Goal: Information Seeking & Learning: Check status

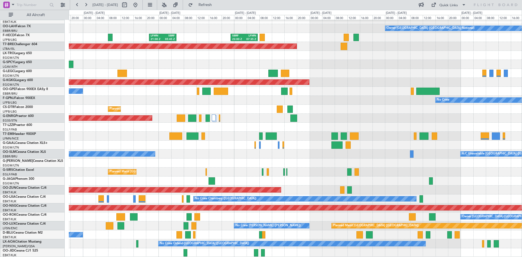
scroll to position [58, 0]
click at [333, 234] on div "No Crew [GEOGRAPHIC_DATA] ([GEOGRAPHIC_DATA] National)" at bounding box center [295, 234] width 453 height 9
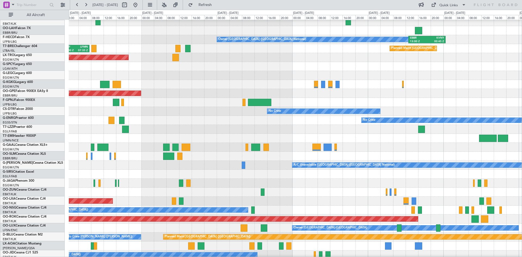
scroll to position [46, 0]
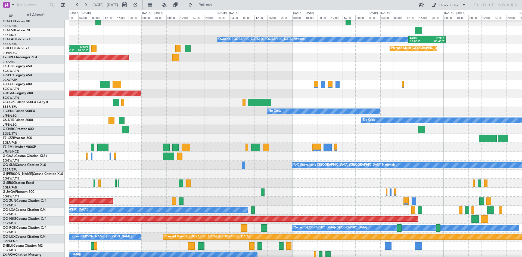
click at [0, 156] on div "Planned Maint Berlin (Brandenburg) Owner Brussels (Brussels National) EBBR 13:0…" at bounding box center [261, 133] width 522 height 247
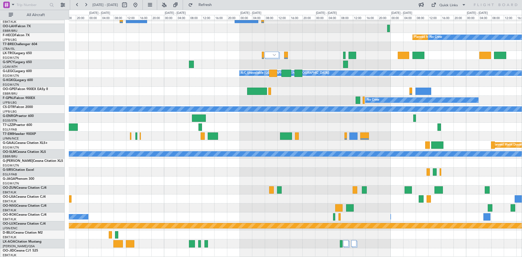
scroll to position [32, 0]
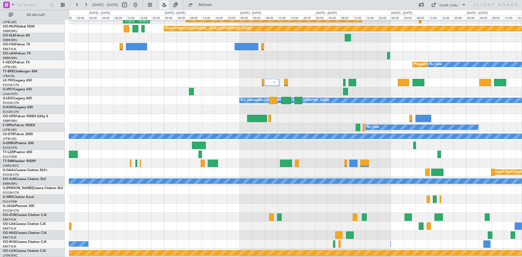
click at [169, 3] on button at bounding box center [164, 5] width 9 height 9
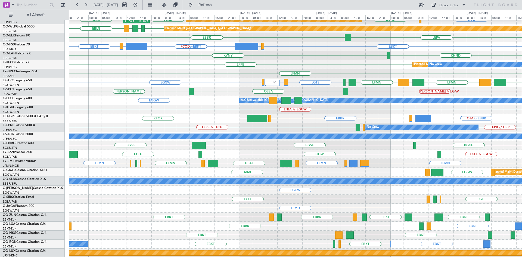
drag, startPoint x: 153, startPoint y: 3, endPoint x: 152, endPoint y: 32, distance: 28.8
click at [140, 3] on button at bounding box center [135, 5] width 9 height 9
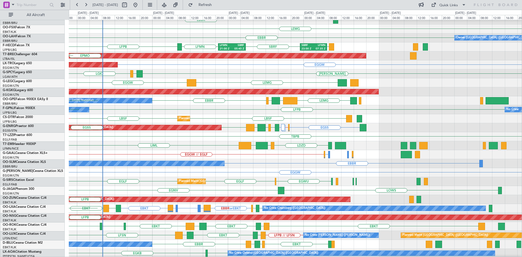
scroll to position [49, 0]
click at [232, 117] on div "LBSF Planned Maint Sofia LBSF LBWN LBSF LGKF No Crew LFPB // LBSF" at bounding box center [295, 118] width 453 height 9
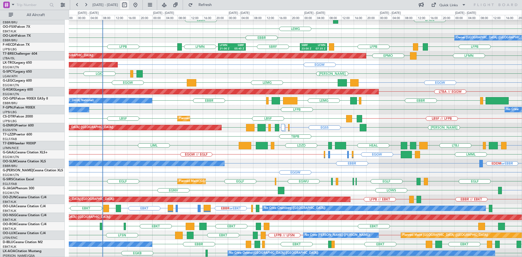
click at [129, 6] on button at bounding box center [124, 5] width 9 height 9
select select "8"
select select "2025"
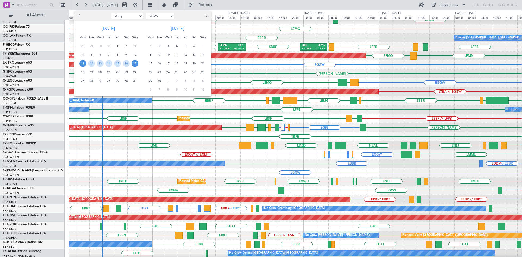
click at [84, 62] on span "11" at bounding box center [82, 63] width 7 height 7
click at [84, 82] on span "25" at bounding box center [82, 80] width 7 height 7
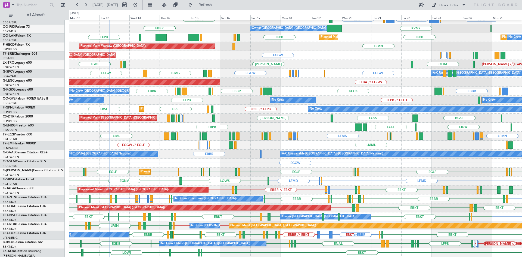
scroll to position [59, 0]
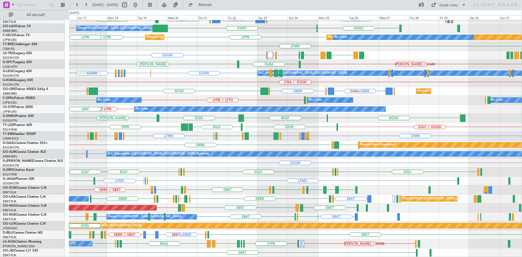
click at [235, 172] on div "EBBR LFMN LEPA EBBR EBKT EGGW or EBKT FCOD or EBKT LSGG or EBKT EBKT LEMG EBBR …" at bounding box center [295, 109] width 453 height 296
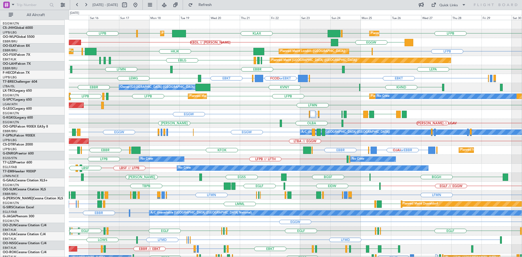
scroll to position [0, 0]
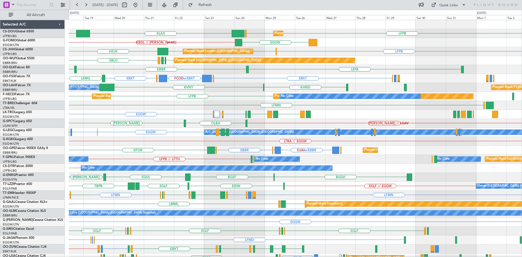
click at [196, 253] on div "KLAX EGGW EGGW LFPB LFPB Planned Maint Paris (Le Bourget) Planned Maint London …" at bounding box center [295, 168] width 453 height 296
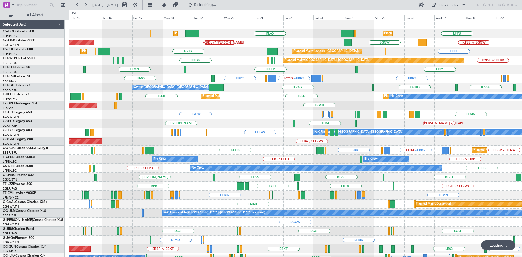
click at [371, 201] on div "Planned Maint Paris (Le Bourget) KLAX EGGW EGGW LFPB LFPB Planned Maint London …" at bounding box center [295, 168] width 453 height 296
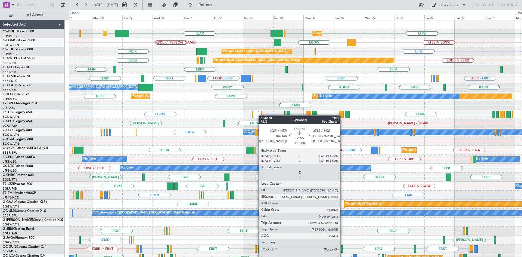
click at [261, 115] on div "LFPB KLAX EGGW EGGW EGGW LFPB LFPB Planned Maint London (Luton) Planned Maint P…" at bounding box center [295, 168] width 453 height 296
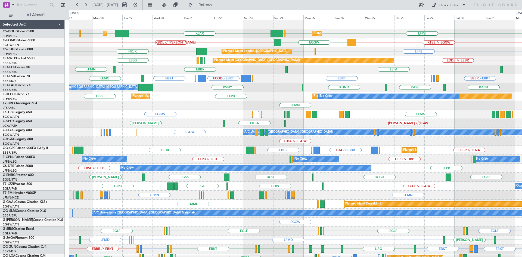
drag, startPoint x: 151, startPoint y: 5, endPoint x: 213, endPoint y: 62, distance: 84.1
click at [140, 5] on button at bounding box center [135, 5] width 9 height 9
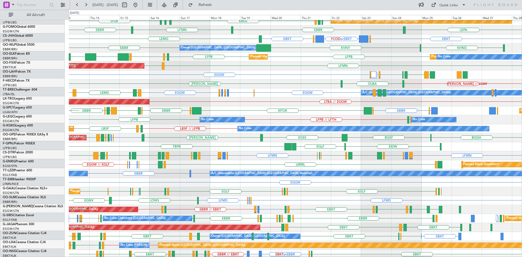
scroll to position [40, 0]
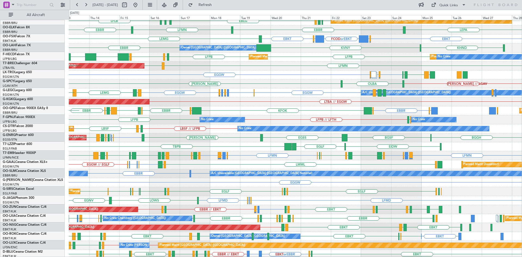
click at [323, 92] on div "EGLF or EGGW EGPE or EGGW EGLF or EGGW EGPE or EGGW EGGW EGGW LEMG EGGW LDDU A/…" at bounding box center [295, 92] width 453 height 9
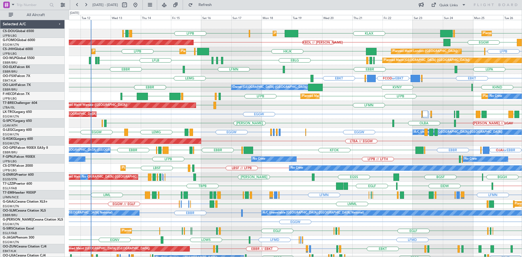
scroll to position [0, 0]
click at [457, 244] on div "LFPB EGGW KLAX LFPB LFPB EGGW EGGW Planned Maint Paris (Le Bourget) Planned Mai…" at bounding box center [295, 168] width 453 height 296
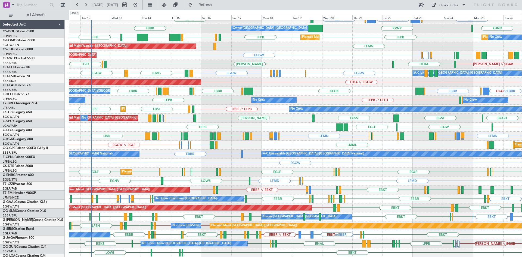
scroll to position [59, 0]
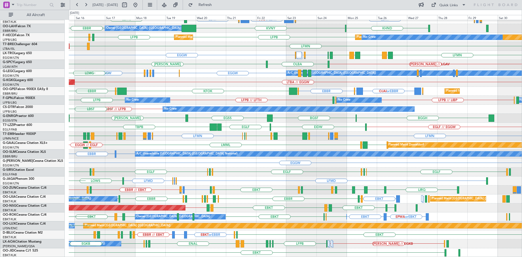
click at [299, 166] on div "LEPA EBBR LFMN EBBR EBKT EGGW or EBKT FCOD or EBKT LSGG or EBKT EBKT LEMG KVNY …" at bounding box center [295, 109] width 453 height 296
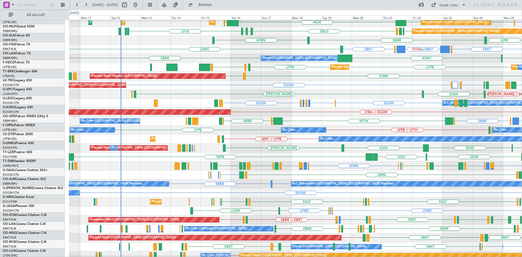
scroll to position [29, 0]
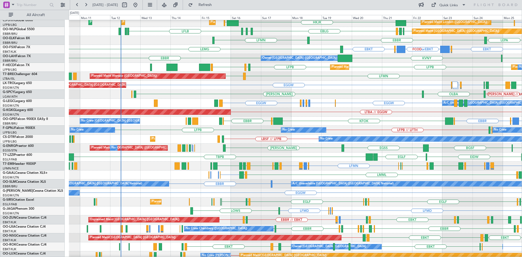
click at [291, 101] on div "EGGW EGLF or EGGW EGPE or EGGW EGLF or EGGW EGPE or EGGW EGGW A/C Unavailable L…" at bounding box center [295, 103] width 453 height 9
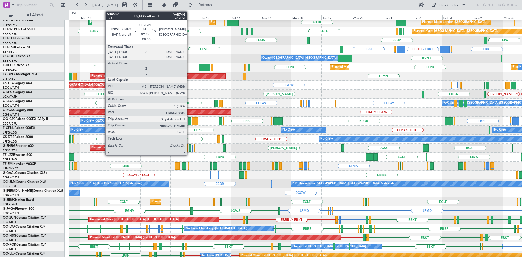
click at [189, 121] on div at bounding box center [189, 120] width 3 height 7
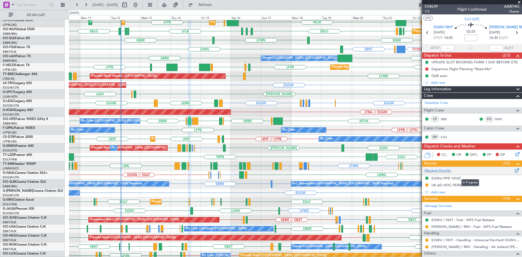
scroll to position [0, 0]
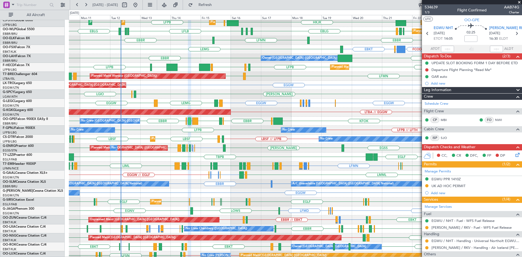
click at [519, 3] on span at bounding box center [518, 2] width 5 height 5
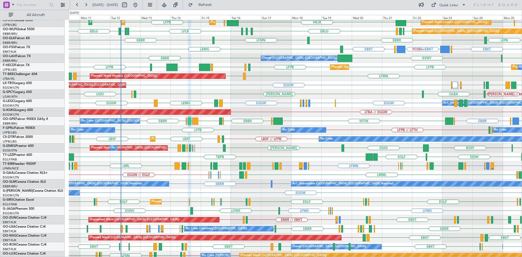
type input "0"
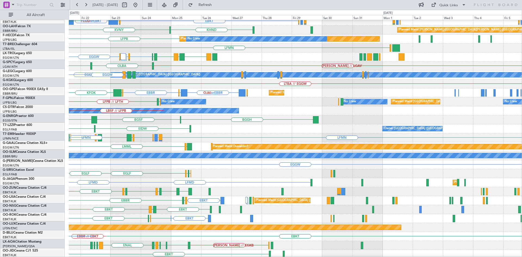
scroll to position [59, 0]
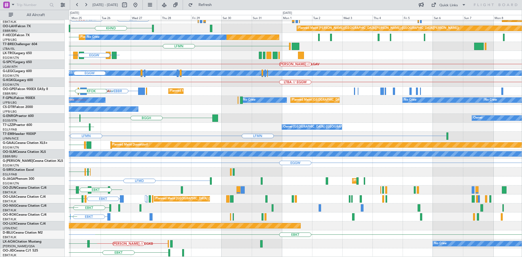
click at [0, 67] on div "LEPA Planned Maint [GEOGRAPHIC_DATA]-[GEOGRAPHIC_DATA] [GEOGRAPHIC_DATA] EBKT P…" at bounding box center [261, 133] width 522 height 247
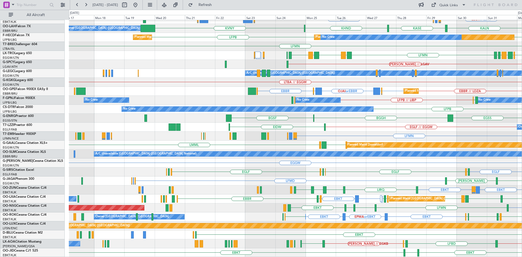
click at [395, 129] on div "EGLF // EGGW [GEOGRAPHIC_DATA] Owner [GEOGRAPHIC_DATA] ([GEOGRAPHIC_DATA]) EGGW…" at bounding box center [295, 127] width 453 height 9
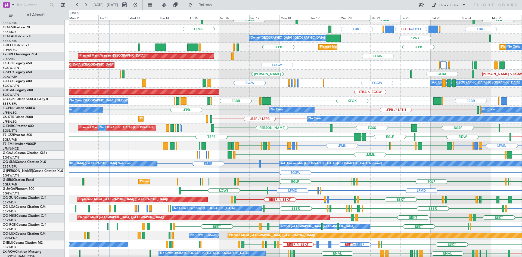
scroll to position [49, 0]
click at [345, 64] on div "LGTS LGIR or LGTS EGFF or EGGW EGGW LFMN LGAV Unplanned Maint London (Luton) LL…" at bounding box center [295, 65] width 453 height 9
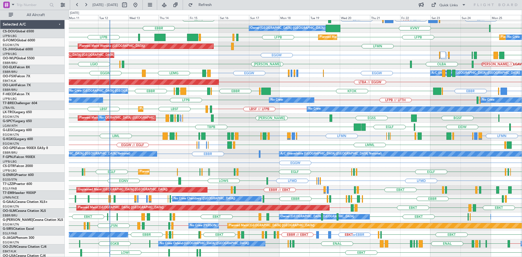
scroll to position [59, 0]
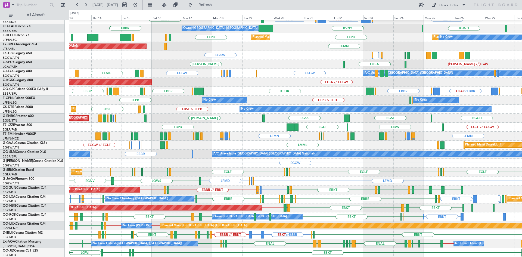
click at [343, 204] on div "LEPA EBBR LFMN EBBR EBKT EGGW or EBKT FCOD or EBKT LSGG or EBKT EBKT LEMG KHND …" at bounding box center [295, 109] width 453 height 296
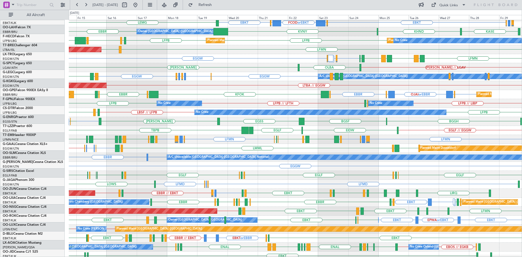
scroll to position [55, 0]
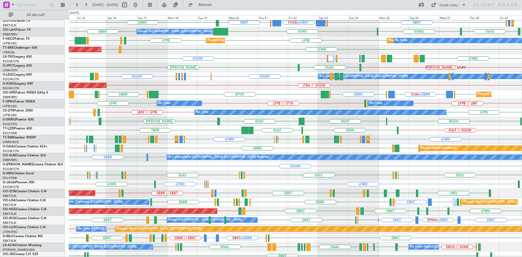
click at [241, 85] on div "AOG Maint Istanbul (Ataturk) LTBA // EGGW" at bounding box center [295, 85] width 453 height 9
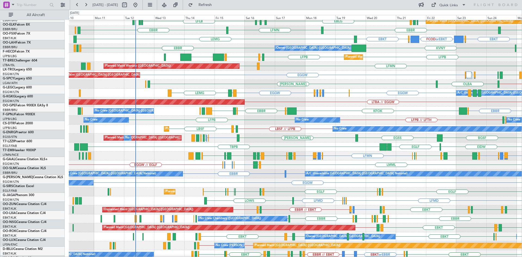
scroll to position [39, 0]
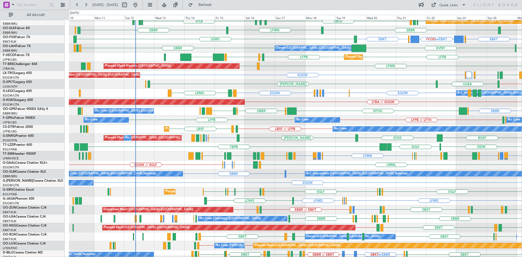
click at [330, 152] on div "LFMN LFMN LIRQ or LFMN ENGM or LFMN LFMN LEIB HEAL LEIB LFMN LFML LFKC EDDB LGS…" at bounding box center [295, 155] width 453 height 9
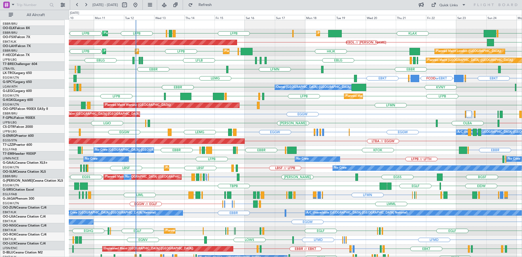
scroll to position [0, 0]
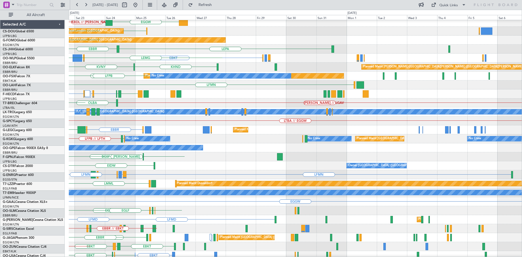
click at [29, 67] on div "LFPB EGGW KLAX Planned Maint Paris (Le Bourget) EGGW KBDL // KACK EGKB Planned …" at bounding box center [261, 133] width 522 height 247
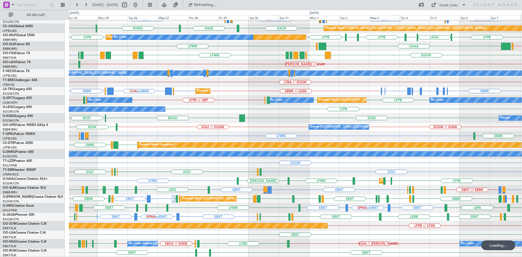
scroll to position [59, 0]
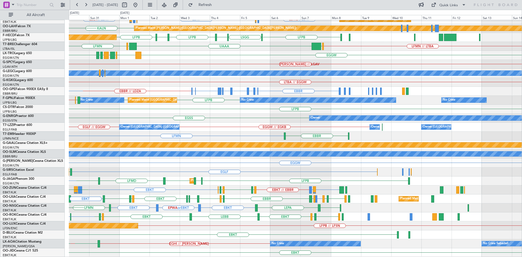
click at [190, 226] on div "LEPA EBBR EBBR // EBKT LFMN Planned Maint Kortrijk-Wevelgem EBKT EBBR or EBKT L…" at bounding box center [295, 109] width 453 height 296
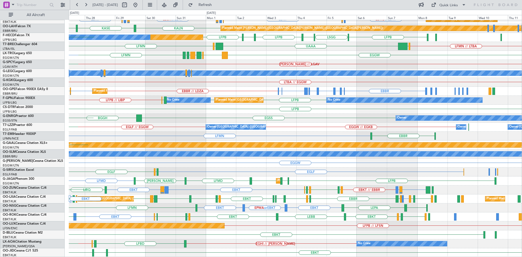
click at [460, 228] on div "EBBR // EBKT LFMN Planned Maint Kortrijk-Wevelgem EBBR LEPA EBBR EBKT EBMB or E…" at bounding box center [295, 109] width 453 height 296
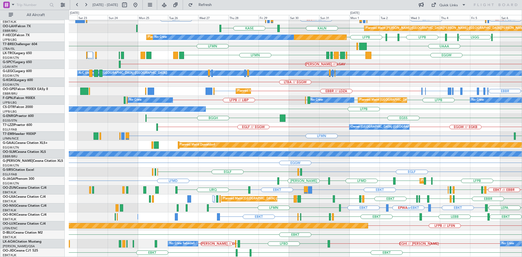
click at [522, 135] on html "27 Aug 2025 - 11 Sep 2025 Refresh Quick Links All Aircraft EBBR LEPA LFMN EBBR …" at bounding box center [261, 128] width 522 height 257
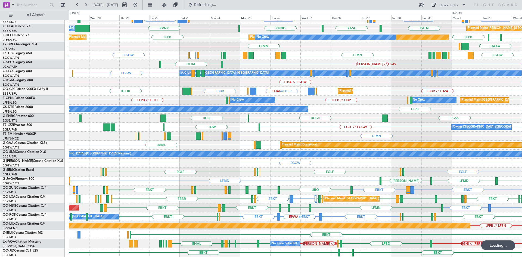
click at [382, 125] on div "EBBR LEPA EBBR LFMN EBKT EBBR or EBKT LIRZ or EBKT EBBR or EBKT LIRZ or EBKT EB…" at bounding box center [295, 109] width 453 height 296
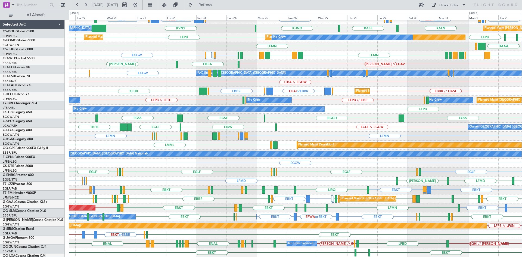
scroll to position [59, 0]
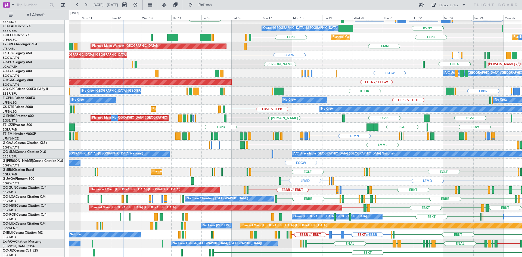
click at [448, 168] on div "LEPA EBBR EBKT EGGW or EBKT FCOD or EBKT LSGG or EBKT EBKT LEMG EBBR or EBKT KH…" at bounding box center [295, 109] width 453 height 296
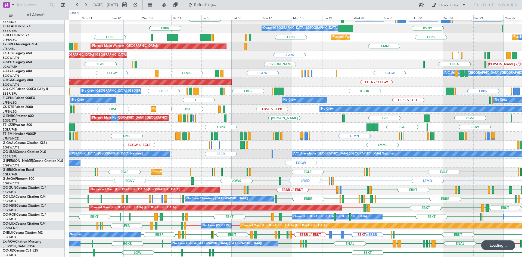
click at [0, 119] on div "LEPA EBBR LFMN EBBR EBKT EGGW or EBKT FCOD or EBKT LSGG or EBKT EBKT LEMG KHND …" at bounding box center [261, 133] width 522 height 247
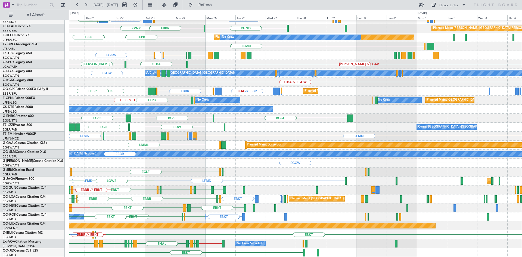
click at [109, 113] on div "LEPA EBBR Planned Maint Kortrijk-Wevelgem LFMN EBKT EGGW or EBKT FCOD or EBKT L…" at bounding box center [295, 109] width 453 height 296
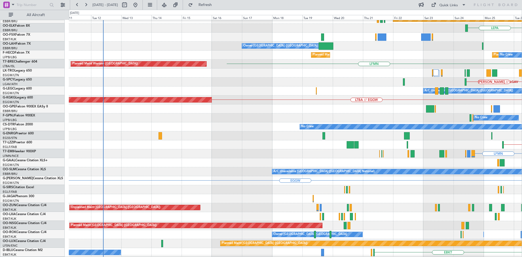
scroll to position [41, 0]
click at [522, 140] on html "31 Aug 2025 - 15 Sep 2025 Refresh Quick Links All Aircraft Planned Maint London…" at bounding box center [261, 128] width 522 height 257
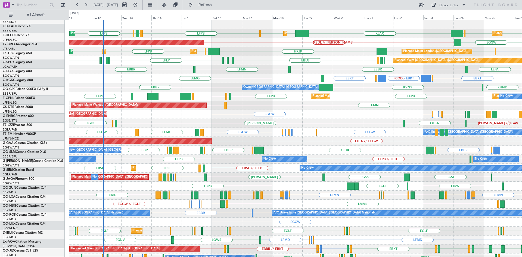
scroll to position [0, 0]
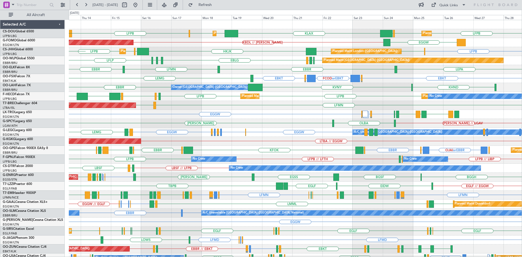
click at [267, 111] on div "LFPB LFPB EGGW KLAX EGGW EGGW LFPB LPFR Planned Maint Paris (Le Bourget) Planne…" at bounding box center [295, 168] width 453 height 296
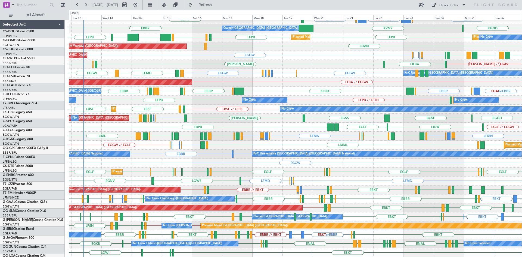
scroll to position [59, 0]
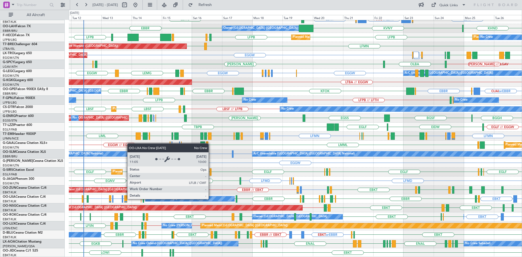
click at [211, 198] on div "No Crew Chambery ([GEOGRAPHIC_DATA])" at bounding box center [189, 198] width 89 height 5
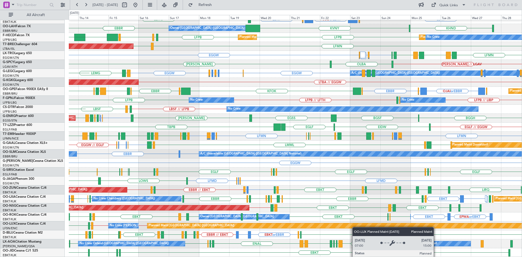
click at [349, 226] on div "LEPA EBBR LFMN EBBR EBKT EGGW or EBKT FCOD or EBKT LSGG or EBKT EBKT LEMG KHND …" at bounding box center [295, 109] width 453 height 296
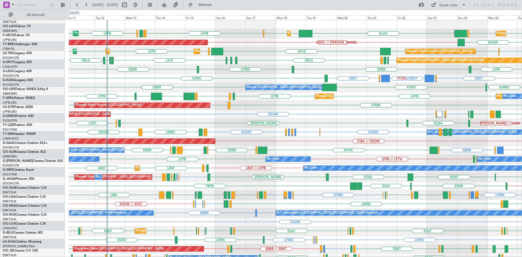
scroll to position [0, 0]
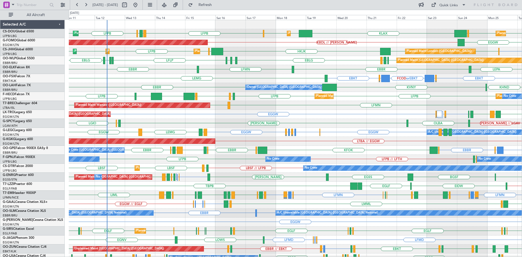
click at [341, 130] on div "A/C Unavailable London (Luton) EGGW EGLF or EGGW EGPE or EGGW EGLF or EGGW EGPE…" at bounding box center [295, 132] width 453 height 9
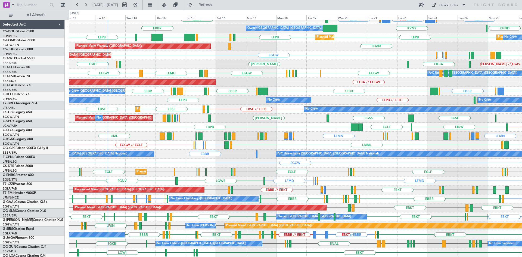
scroll to position [59, 0]
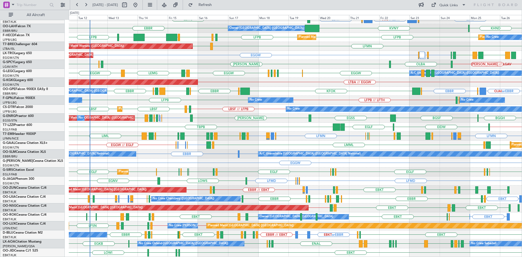
click at [385, 196] on div "EBKT EBKT EBBR or EBKT LFKF or EBKT LFTH or EBKT LFKF or EBKT EBKT EIDW EBBR EH…" at bounding box center [295, 198] width 453 height 9
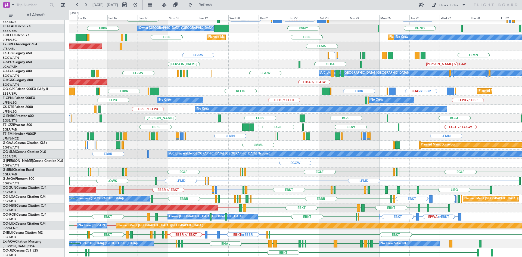
click at [341, 189] on div "LEPA EBBR LFMN EBBR EBKT EGGW or EBKT FCOD or EBKT LSGG or EBKT EBKT LEMG Owner…" at bounding box center [295, 109] width 453 height 296
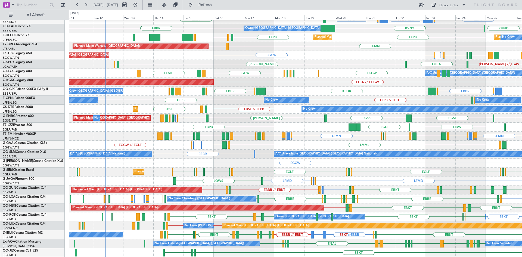
scroll to position [59, 0]
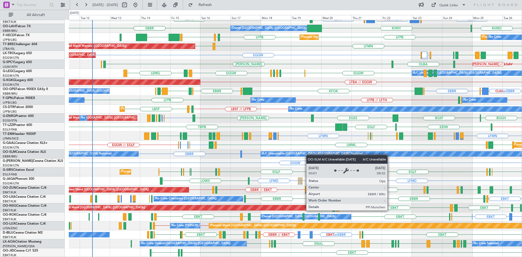
click at [307, 152] on div "LEPA EBBR LFMN EBBR EBKT EGGW or EBKT FCOD or EBKT LSGG or EBKT EBKT LEMG EBBR …" at bounding box center [295, 109] width 453 height 296
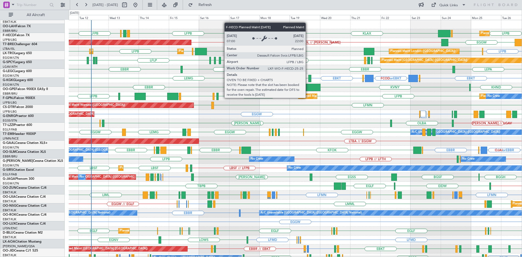
scroll to position [0, 0]
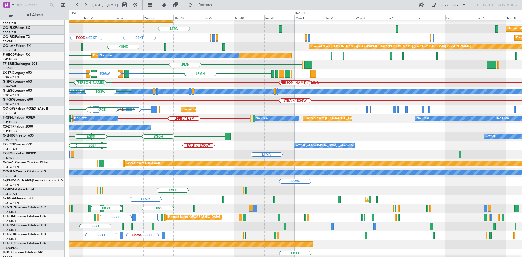
click at [0, 113] on div "LFPB EGKB Planned Maint London (Biggin Hill) EGKB HKJK Planned Maint Berlin (Br…" at bounding box center [261, 133] width 522 height 247
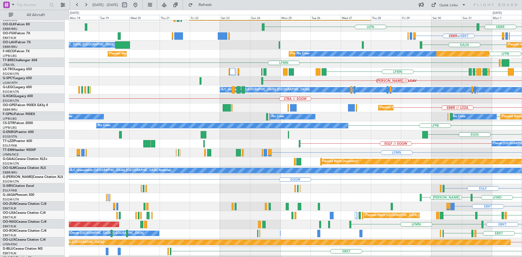
scroll to position [42, 0]
click at [522, 74] on html "31 Aug 2025 - 15 Sep 2025 Refresh Quick Links All Aircraft LFPB Planned Maint L…" at bounding box center [261, 128] width 522 height 257
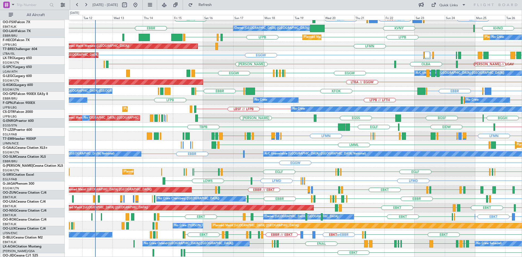
scroll to position [59, 0]
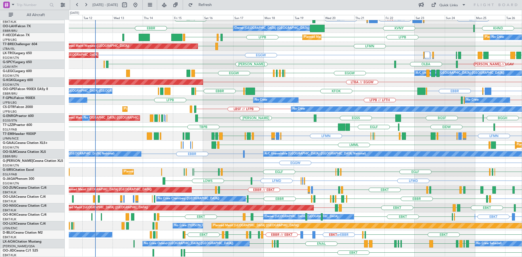
click at [367, 83] on div "LTBA // EGGW AOG Maint [GEOGRAPHIC_DATA] ([GEOGRAPHIC_DATA])" at bounding box center [295, 82] width 453 height 9
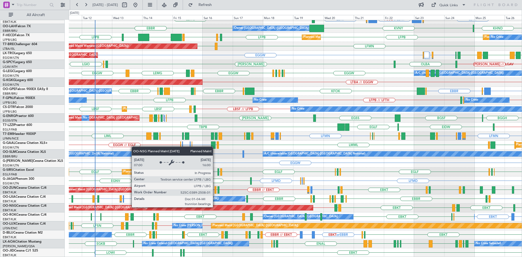
click at [215, 207] on div "Planned Maint [GEOGRAPHIC_DATA] ([GEOGRAPHIC_DATA])" at bounding box center [186, 207] width 252 height 5
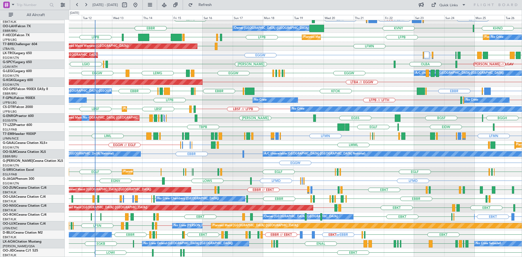
click at [318, 157] on div "EBBR LEPA LFMN EBBR EBKT EGGW or EBKT FCOD or EBKT LSGG or EBKT EBKT LEMG KVNY …" at bounding box center [295, 109] width 453 height 296
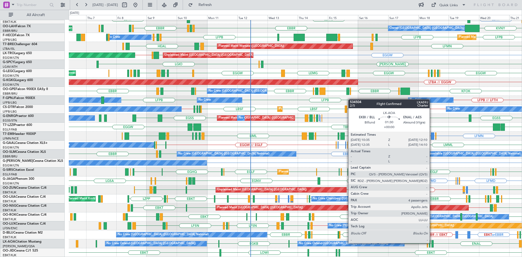
click at [432, 242] on div at bounding box center [432, 243] width 2 height 7
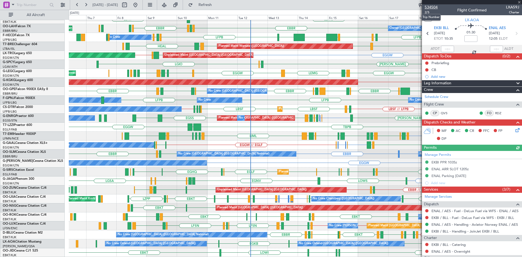
click at [432, 6] on span "534504" at bounding box center [431, 7] width 13 height 6
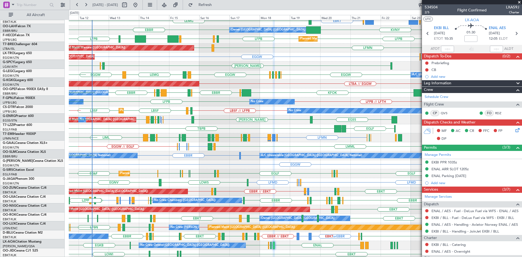
scroll to position [56, 0]
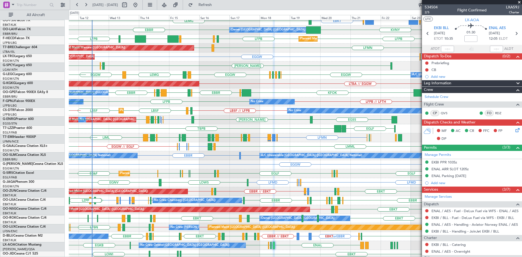
click at [173, 61] on div "EGGW Unplanned Maint London (Luton) EGGW LGSR EGGW // LGAV Planned Maint" at bounding box center [295, 56] width 453 height 9
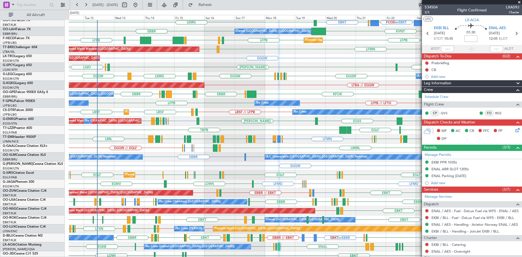
click at [520, 1] on span at bounding box center [518, 2] width 5 height 5
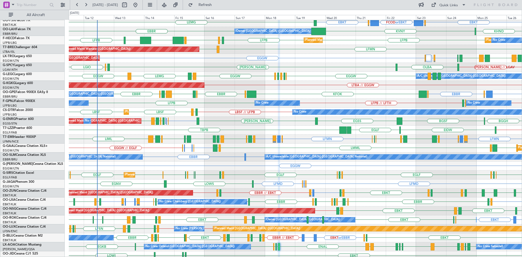
type input "0"
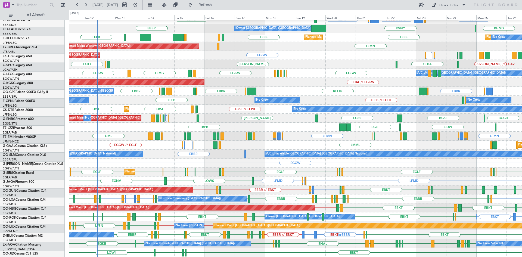
scroll to position [59, 0]
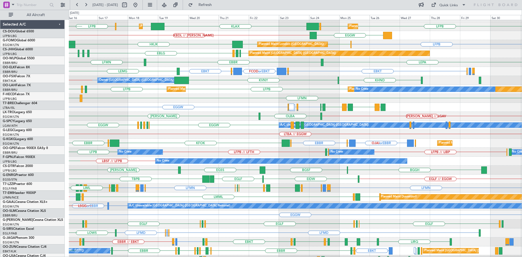
scroll to position [7, 0]
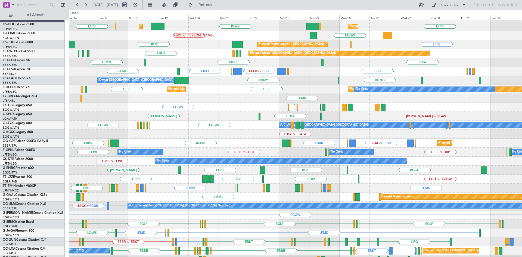
click at [243, 126] on div "EGGW [GEOGRAPHIC_DATA] [GEOGRAPHIC_DATA] [GEOGRAPHIC_DATA] [GEOGRAPHIC_DATA] EG…" at bounding box center [295, 125] width 453 height 9
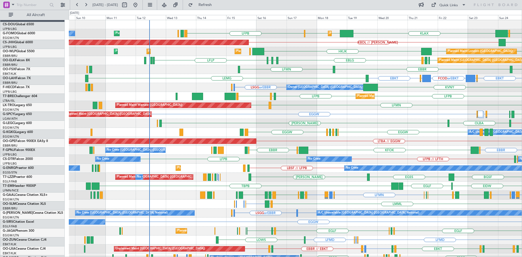
scroll to position [0, 0]
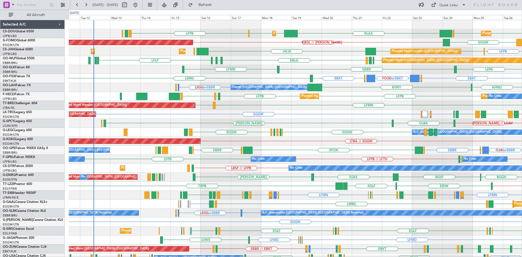
click at [342, 193] on div "Planned Maint [GEOGRAPHIC_DATA] ([GEOGRAPHIC_DATA]) LFPB KLAX EGGW EGGW EGGW LF…" at bounding box center [295, 168] width 453 height 296
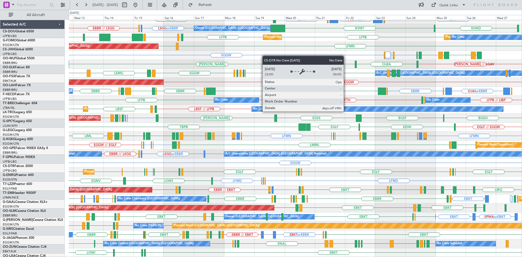
scroll to position [59, 0]
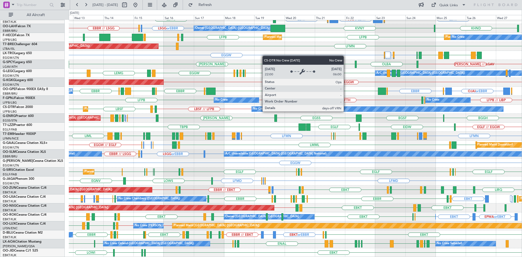
click at [346, 111] on div "EBBR LEPA [GEOGRAPHIC_DATA] LFMN EBKT EGGW or EBKT FCOD or EBKT LSGG or EBKT EB…" at bounding box center [295, 109] width 453 height 296
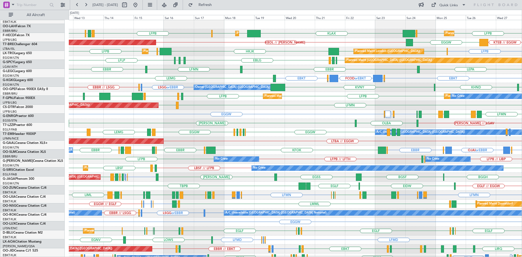
scroll to position [0, 0]
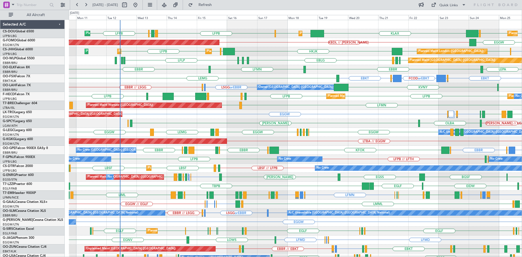
click at [298, 116] on div "Planned Maint [GEOGRAPHIC_DATA] ([GEOGRAPHIC_DATA]) LFPB LPFR EGGD LFPB KLAX EG…" at bounding box center [295, 168] width 453 height 296
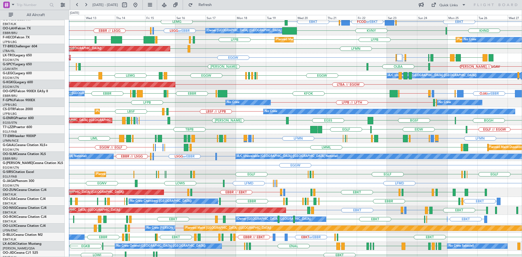
scroll to position [57, 0]
click at [333, 141] on div "LFMN ENGM or LFMN LIRQ or LFMN LFMN LFMN LIRQ or LFMN ENGM or LFMN LFMN EDDB [G…" at bounding box center [295, 138] width 453 height 9
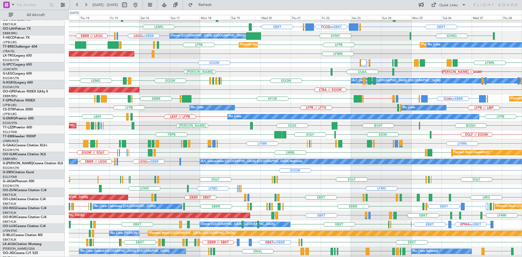
scroll to position [51, 0]
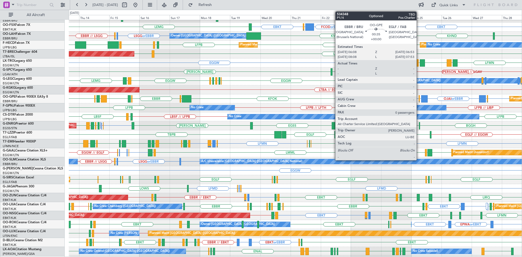
click at [419, 101] on div at bounding box center [419, 98] width 1 height 7
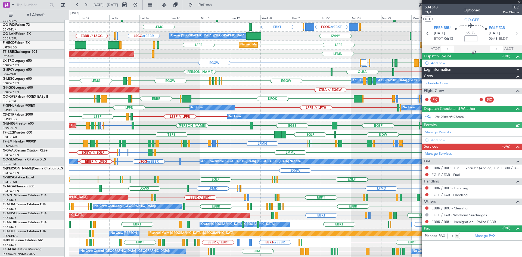
click at [519, 2] on div at bounding box center [472, 2] width 100 height 4
click at [520, 2] on div at bounding box center [472, 2] width 100 height 4
click at [519, 2] on span at bounding box center [518, 2] width 5 height 5
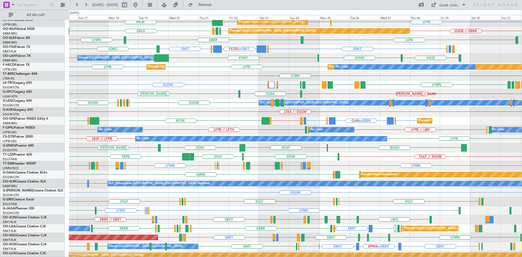
click at [384, 155] on div "EGLF // EGGW [GEOGRAPHIC_DATA] TBPB [GEOGRAPHIC_DATA] LPAZ Owner [GEOGRAPHIC_DA…" at bounding box center [295, 156] width 453 height 9
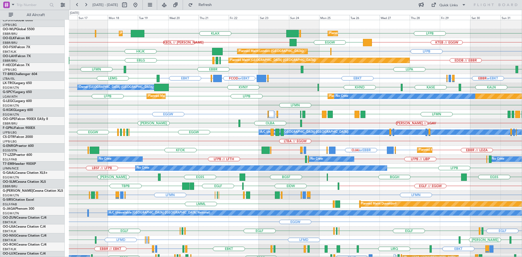
scroll to position [0, 0]
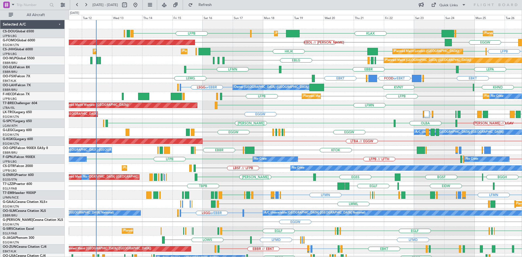
click at [343, 130] on div "LFPB LFPB LFPB EGGW KLAX EGGW EGGW Planned Maint [GEOGRAPHIC_DATA] ([GEOGRAPHIC…" at bounding box center [295, 168] width 453 height 296
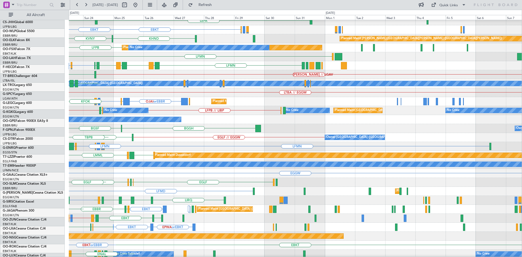
scroll to position [48, 0]
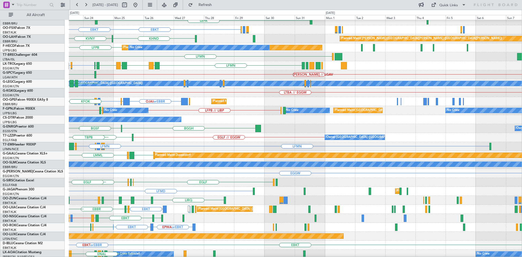
click at [61, 118] on div "Planned Maint [GEOGRAPHIC_DATA] ([GEOGRAPHIC_DATA]) EBLG LDDU EDDB EBLG LEPA [G…" at bounding box center [261, 133] width 522 height 247
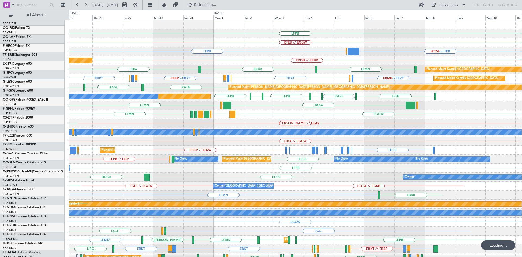
scroll to position [0, 0]
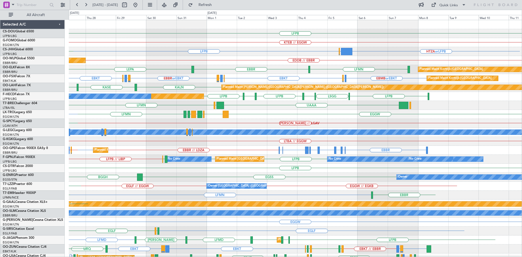
click at [172, 178] on div "LFPB EGGW LFPB Planned Maint [GEOGRAPHIC_DATA] ([GEOGRAPHIC_DATA]) KLAX KTEB //…" at bounding box center [295, 168] width 453 height 296
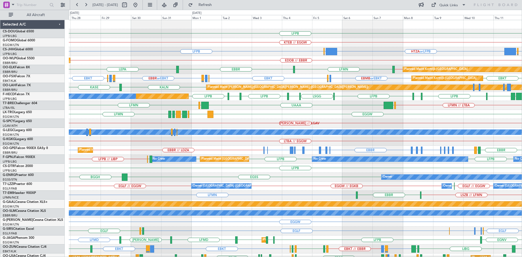
click at [377, 83] on div "LFPB Planned Maint [GEOGRAPHIC_DATA] ([GEOGRAPHIC_DATA]) KTEB // EGGW LFPB HTZA…" at bounding box center [295, 168] width 453 height 296
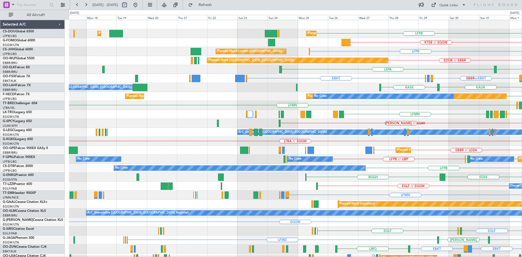
click at [522, 143] on html "[DATE] - [DATE] Refresh Quick Links All Aircraft LFPB Planned Maint [GEOGRAPHIC…" at bounding box center [261, 128] width 522 height 257
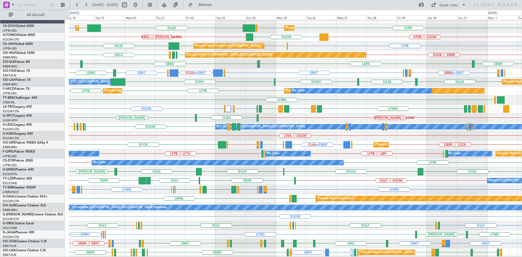
click at [324, 79] on div "KASE KHND KVNY KALN Owner [GEOGRAPHIC_DATA] (Brussels National) Planned [GEOGRA…" at bounding box center [295, 81] width 453 height 9
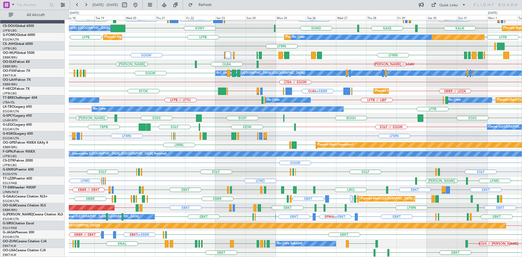
scroll to position [59, 0]
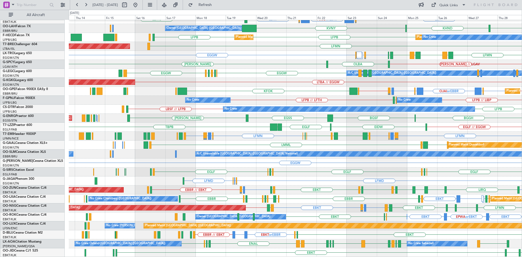
click at [360, 138] on div "LFMN ENGM or LFMN LIRQ or LFMN LFMN LFMN LIRQ or LFMN ENGM or LFMN LFMN [PERSON…" at bounding box center [295, 136] width 453 height 9
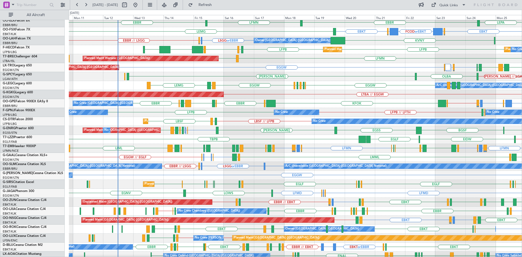
click at [321, 91] on div "LTBA // EGGW AOG Maint [GEOGRAPHIC_DATA] ([GEOGRAPHIC_DATA])" at bounding box center [295, 94] width 453 height 9
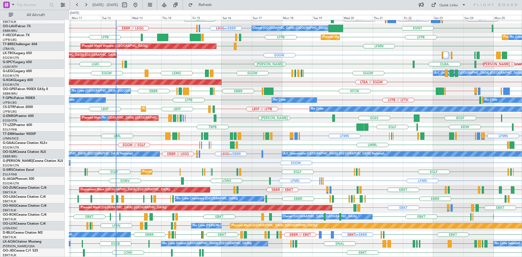
click at [182, 121] on div "EGSS EGSS // EGLF [GEOGRAPHIC_DATA] [GEOGRAPHIC_DATA] [GEOGRAPHIC_DATA] [GEOGRA…" at bounding box center [295, 118] width 453 height 9
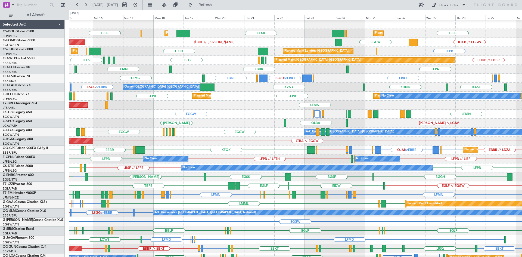
scroll to position [0, 0]
click at [273, 124] on div "[PERSON_NAME] // LGAV [GEOGRAPHIC_DATA][PERSON_NAME]" at bounding box center [295, 122] width 453 height 9
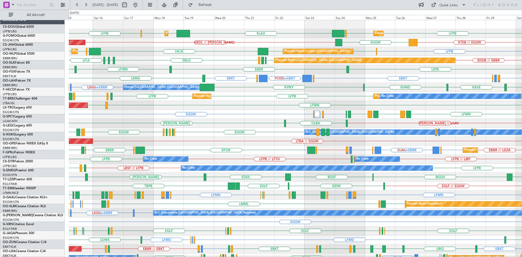
scroll to position [0, 0]
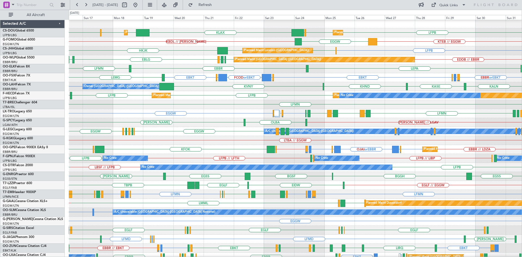
click at [251, 136] on div "LTBA // EGGW AOG Maint [GEOGRAPHIC_DATA] ([GEOGRAPHIC_DATA])" at bounding box center [295, 140] width 453 height 9
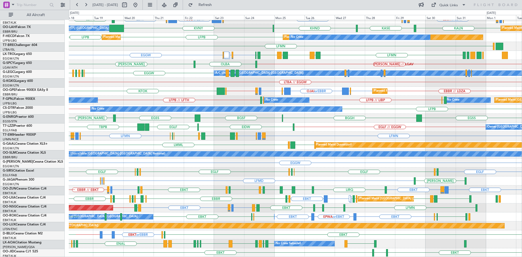
scroll to position [59, 0]
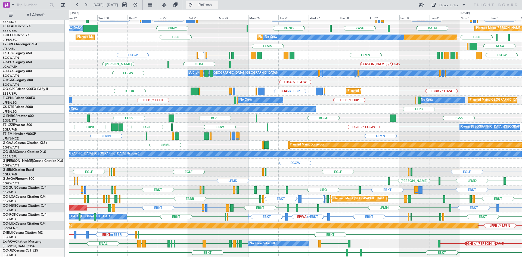
click at [217, 5] on span "Refresh" at bounding box center [205, 5] width 23 height 4
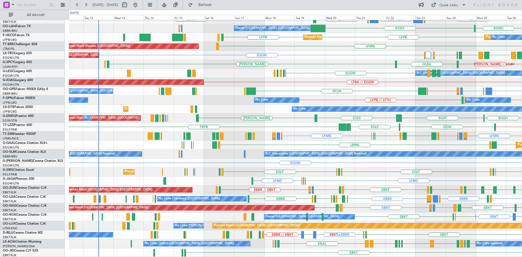
click at [364, 124] on div "EBBR LEPA EBKT EGGW or EBKT FCOD or EBKT LSGG or EBKT EBKT LEMG EBBR or EBKT LI…" at bounding box center [295, 109] width 453 height 296
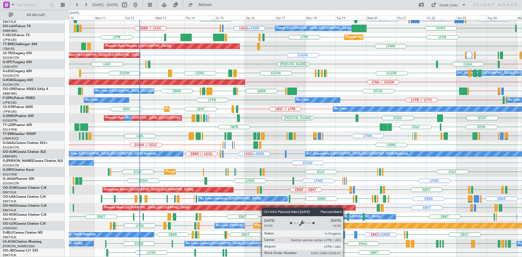
click at [232, 208] on div "EBBR EBBR LFMN LEPA EBKT EGGW or EBKT FCOD or EBKT LSGG or EBKT EBKT LEMG EBBR …" at bounding box center [295, 109] width 453 height 296
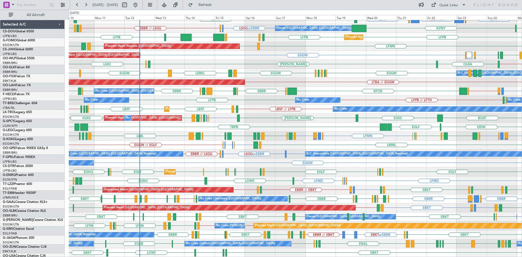
scroll to position [59, 0]
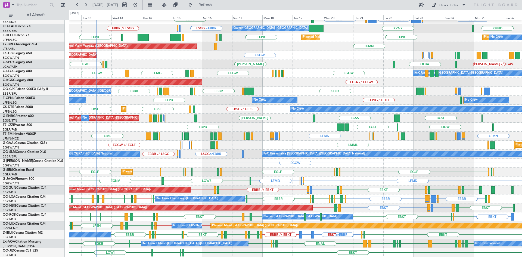
click at [384, 205] on div "Planned Maint [GEOGRAPHIC_DATA] ([GEOGRAPHIC_DATA]) EBLG or EBKT LIRA or EBKT E…" at bounding box center [295, 207] width 453 height 9
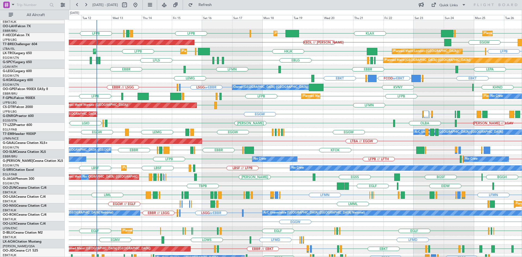
scroll to position [0, 0]
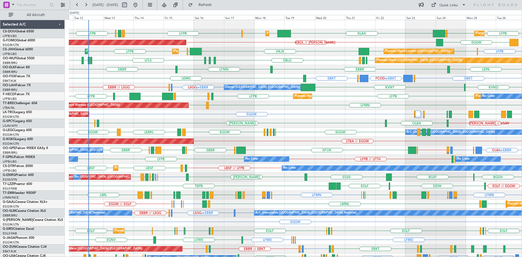
click at [364, 134] on div "LEMG EGGW [GEOGRAPHIC_DATA] [GEOGRAPHIC_DATA] [GEOGRAPHIC_DATA] [GEOGRAPHIC_DAT…" at bounding box center [295, 132] width 453 height 9
click at [216, 5] on span "Refresh" at bounding box center [205, 5] width 23 height 4
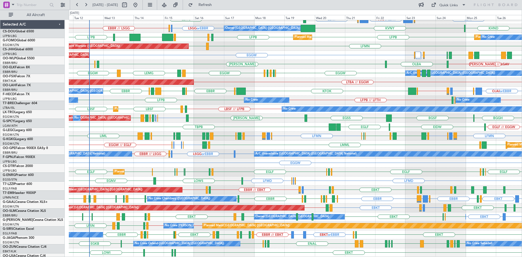
scroll to position [59, 0]
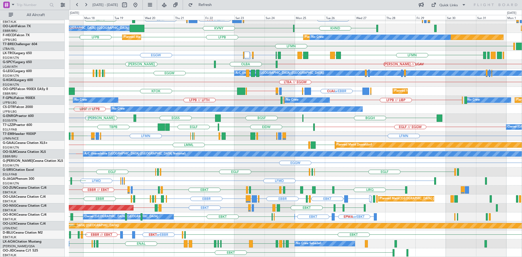
click at [248, 85] on div "EBBR LFMN LEPA [GEOGRAPHIC_DATA] EBKT EGGW or EBKT FCOD or EBKT LSGG or EBKT EB…" at bounding box center [295, 109] width 453 height 296
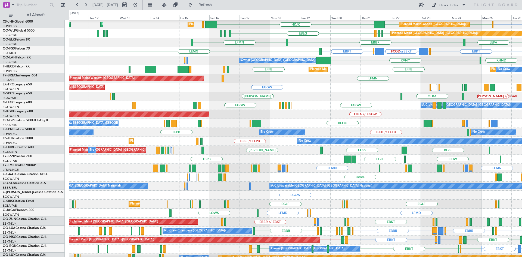
click at [350, 93] on div "[PERSON_NAME] [GEOGRAPHIC_DATA][PERSON_NAME] // LGAV" at bounding box center [295, 96] width 453 height 9
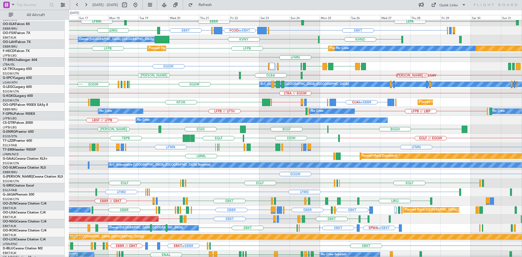
click at [189, 63] on div "LGTS EGGW LGIR or LGTS EGFF or EGGW LLBG LFMN LLBG LFMN LGAV" at bounding box center [295, 66] width 453 height 9
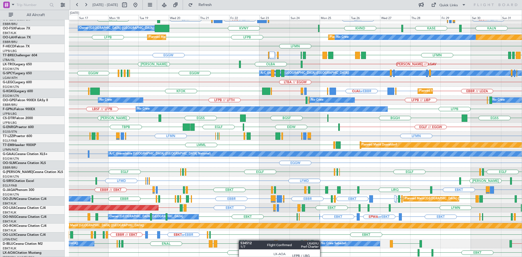
scroll to position [59, 0]
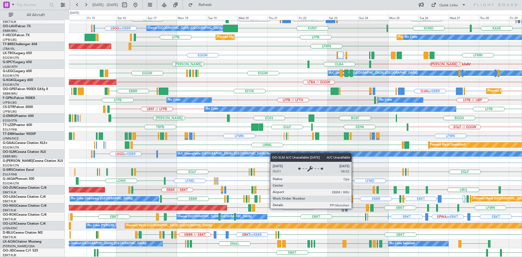
click at [279, 153] on div "EBBR LFMN LEPA [GEOGRAPHIC_DATA] LIRZ or EBKT EBBR or EBKT EBKT EGGW or EBKT FC…" at bounding box center [295, 109] width 453 height 296
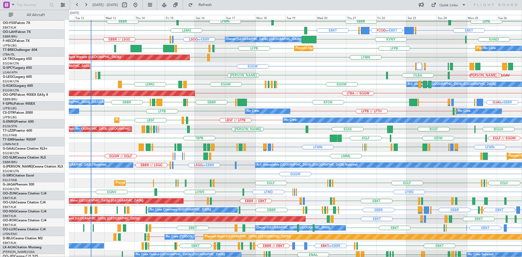
scroll to position [48, 0]
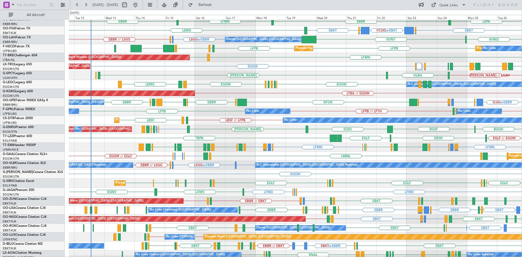
click at [223, 67] on div "LGTS LGIR or LGTS EGFF or EGGW EGGW LFMN LLBG LFMN LLBG LFMN LGAV Unplanned Mai…" at bounding box center [295, 66] width 453 height 9
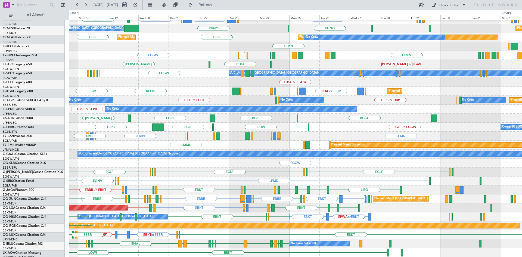
scroll to position [59, 0]
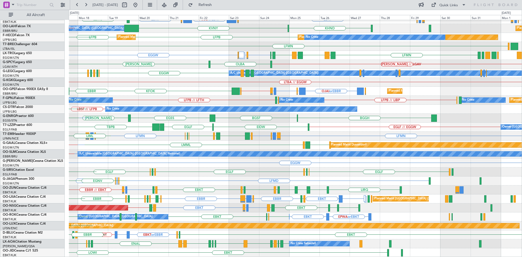
click at [184, 75] on div "EGGW [GEOGRAPHIC_DATA] [GEOGRAPHIC_DATA] [GEOGRAPHIC_DATA] [GEOGRAPHIC_DATA] EG…" at bounding box center [295, 73] width 453 height 9
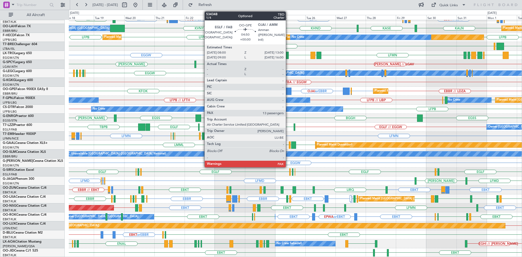
click at [288, 89] on div at bounding box center [288, 91] width 7 height 7
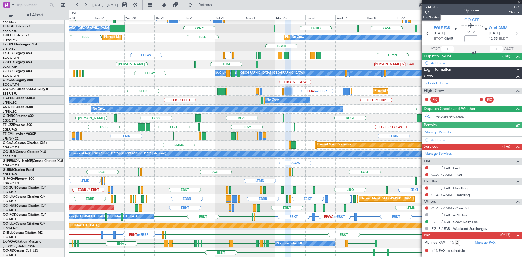
click at [432, 8] on span "534348" at bounding box center [431, 7] width 13 height 6
click at [521, 3] on span at bounding box center [518, 2] width 5 height 5
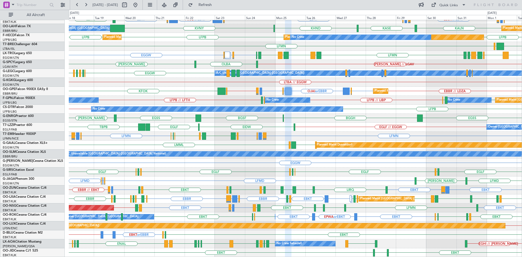
type input "0"
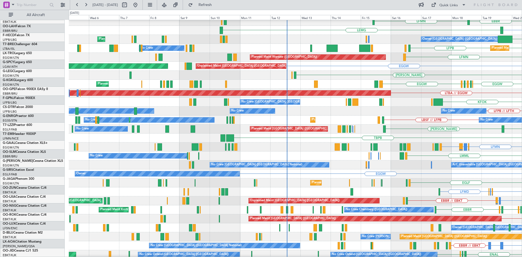
scroll to position [48, 0]
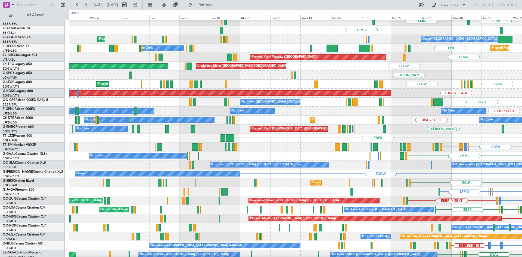
click at [522, 77] on html "[DATE] - [DATE] Refresh Quick Links All Aircraft EBLG Planned Maint Milan ([GEO…" at bounding box center [261, 128] width 522 height 257
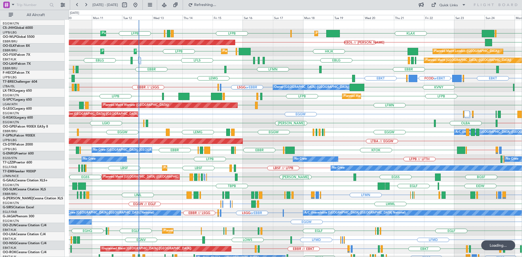
scroll to position [0, 0]
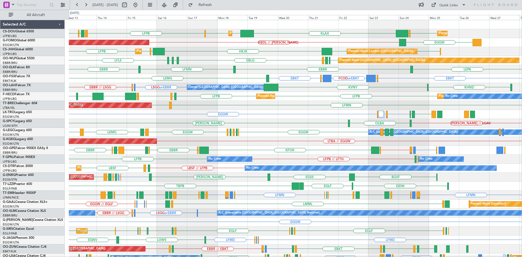
click at [312, 117] on div "LFPB EGGW KLAX LFPB LPFR EGGD LFPB EGGW EGGW Planned Maint [GEOGRAPHIC_DATA] ([…" at bounding box center [295, 168] width 453 height 296
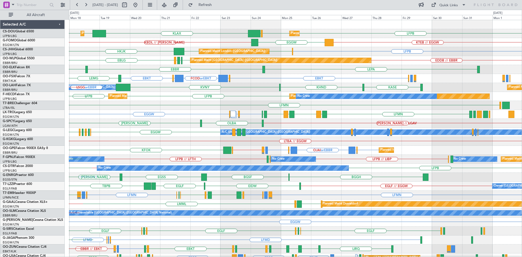
click at [229, 117] on div at bounding box center [229, 114] width 1 height 7
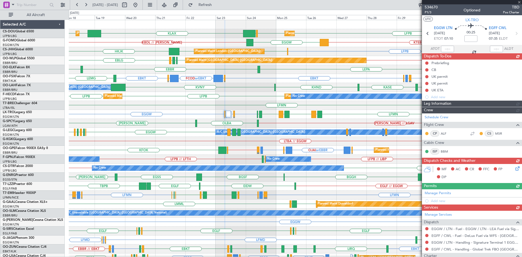
click at [208, 137] on div "LTBA // EGGW AOG Maint [GEOGRAPHIC_DATA] ([GEOGRAPHIC_DATA])" at bounding box center [295, 141] width 453 height 9
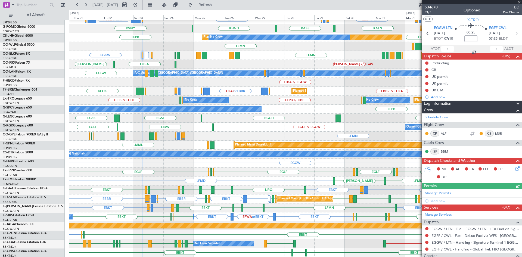
scroll to position [59, 0]
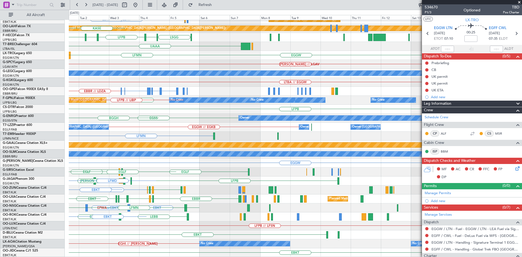
click at [0, 109] on div "LFMN [GEOGRAPHIC_DATA] Planned Maint [GEOGRAPHIC_DATA]-[GEOGRAPHIC_DATA] LEPA E…" at bounding box center [261, 133] width 522 height 247
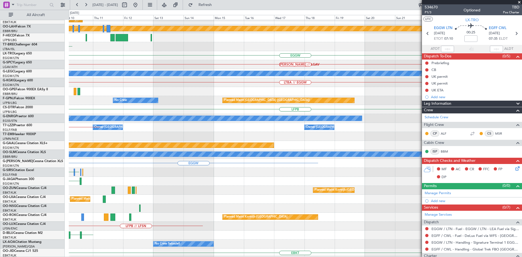
click at [0, 116] on div "Planned Maint Kortrijk-[GEOGRAPHIC_DATA] LFMN Planned Maint [GEOGRAPHIC_DATA]-[…" at bounding box center [261, 133] width 522 height 247
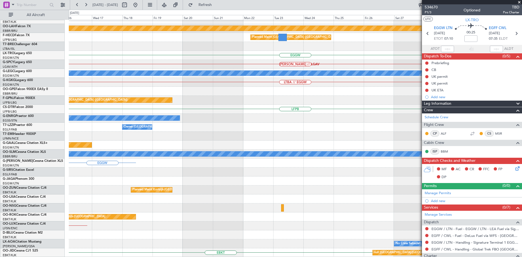
click at [91, 144] on div "Planned Maint Dusseldorf" at bounding box center [295, 145] width 453 height 9
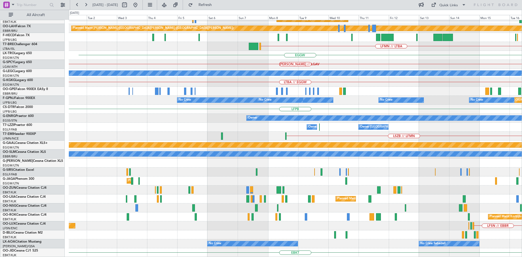
click at [522, 88] on html "[DATE] - [DATE] Refresh Quick Links All Aircraft Planned Maint [GEOGRAPHIC_DATA…" at bounding box center [261, 128] width 522 height 257
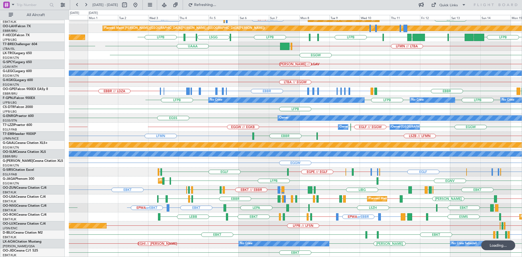
click at [140, 6] on button at bounding box center [135, 5] width 9 height 9
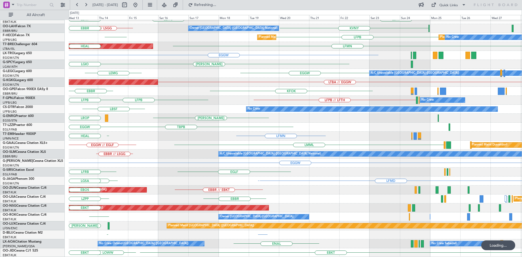
click at [116, 151] on div "EBBR // LSGG A/C Unavailable [GEOGRAPHIC_DATA] ([GEOGRAPHIC_DATA] National)" at bounding box center [295, 153] width 453 height 9
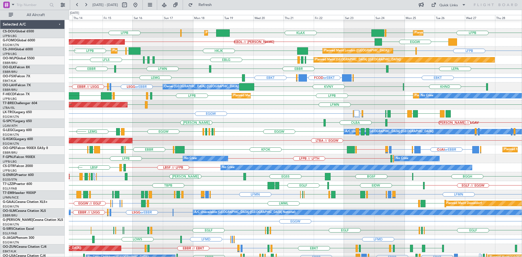
scroll to position [1, 0]
click at [269, 130] on div "EGGW LEMG EGLF EGPE EGLF EGPE EGGW LDDU A/C Unavailable London (Luton) EGGW" at bounding box center [295, 131] width 453 height 9
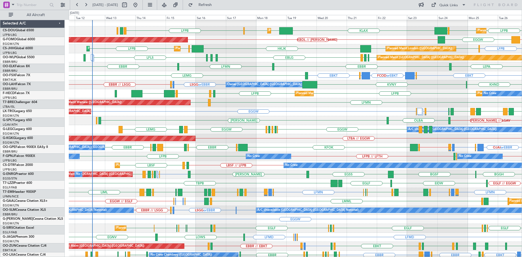
scroll to position [3, 0]
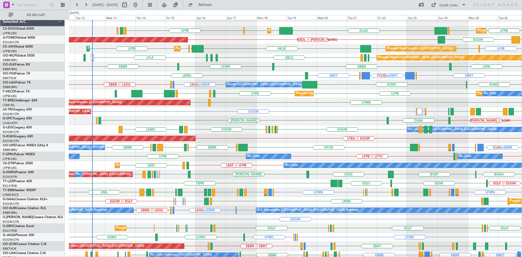
click at [322, 107] on div "LGTS LGIR or LGTS EGFF or EGGW EGGW LFMN LLBG LFMN LLBG LFMN LGAV Unplanned Mai…" at bounding box center [295, 111] width 453 height 9
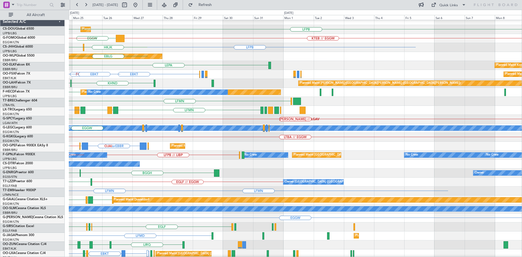
scroll to position [6, 0]
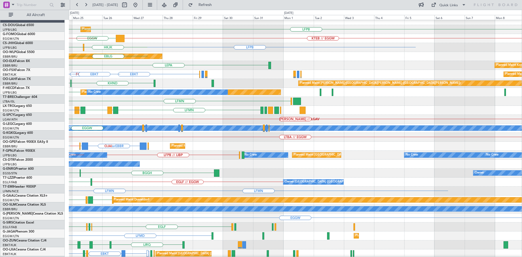
click at [0, 93] on div "LFPB LFPB Planned Maint Paris (Le Bourget) EGGW KLAX KTEB // EGGW EGGW KBDL // …" at bounding box center [261, 133] width 522 height 247
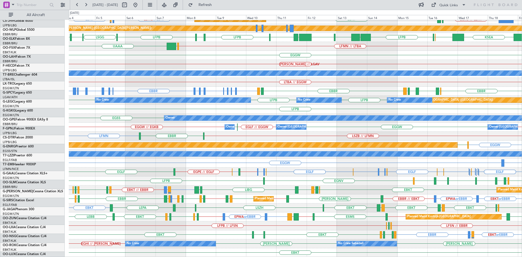
scroll to position [59, 0]
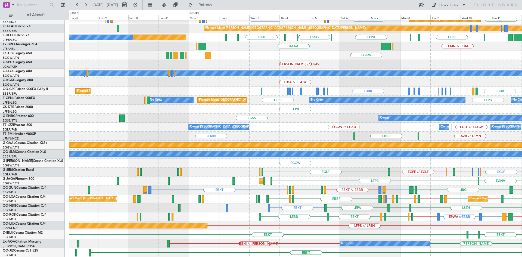
click at [522, 206] on html "04 Sep 2025 - 19 Sep 2025 Refresh Quick Links All Aircraft EBBR EBBR // EBKT LF…" at bounding box center [261, 128] width 522 height 257
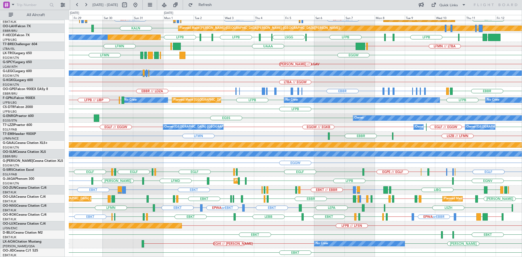
click at [167, 192] on div "Planned Maint Kortrijk-Wevelgem EBBR LEPA EBBR // EBKT LFMN Planned Maint Kortr…" at bounding box center [295, 109] width 453 height 296
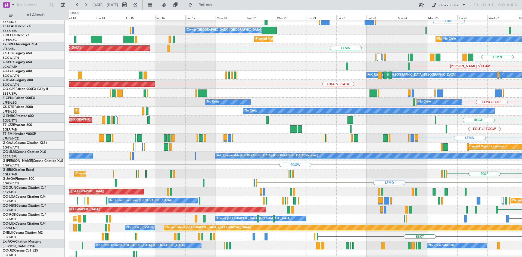
scroll to position [57, 0]
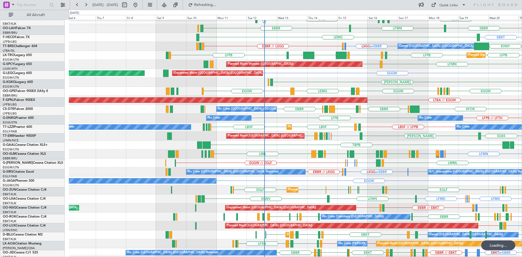
click at [522, 170] on html "13 Aug 2025 - 28 Aug 2025 Refreshing... Quick Links All Aircraft HKJK LFPB EGGW…" at bounding box center [261, 128] width 522 height 257
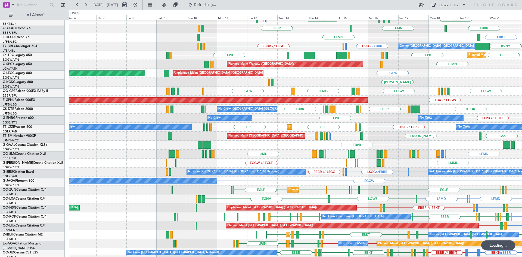
scroll to position [41, 0]
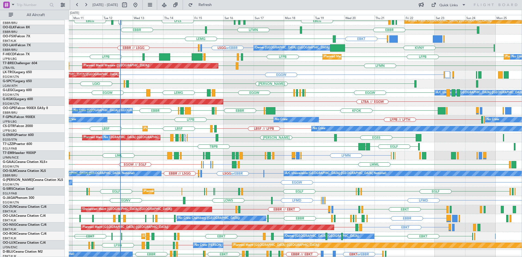
click at [193, 121] on div "LFPB // LFTH LFPB No Crew No Crew No Crew LFPB No Crew" at bounding box center [295, 119] width 453 height 9
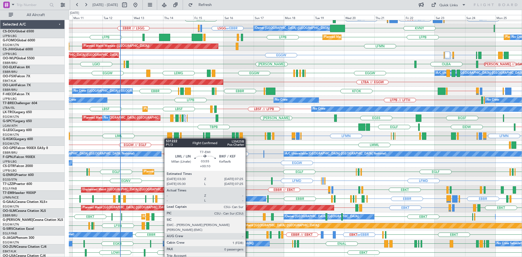
scroll to position [59, 0]
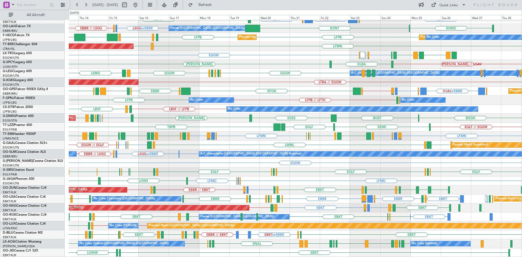
click at [284, 230] on div "LEPA EBBR EBBR LFMN EBKT EGGW or EBKT FCOD or EBKT LSGG or EBKT EBKT LEMG EBBR …" at bounding box center [295, 109] width 453 height 296
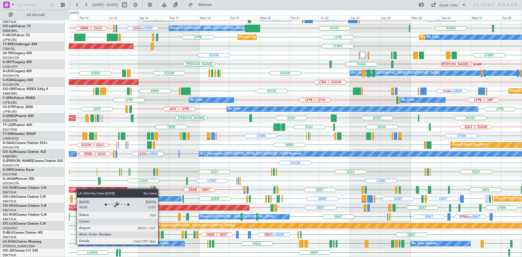
click at [160, 244] on div "No Crew Ostend-[GEOGRAPHIC_DATA] ([GEOGRAPHIC_DATA])" at bounding box center [131, 243] width 107 height 5
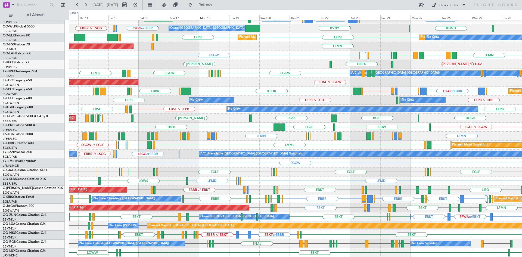
scroll to position [59, 0]
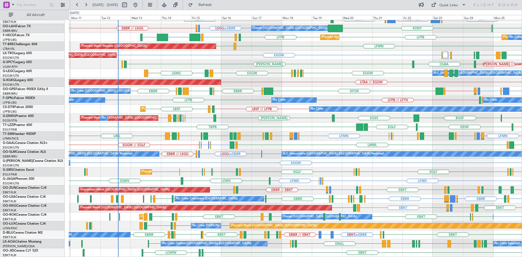
click at [336, 235] on div "LEPA [GEOGRAPHIC_DATA] [GEOGRAPHIC_DATA] LFMN EBKT EGGW or EBKT FCOD or EBKT LS…" at bounding box center [295, 109] width 453 height 296
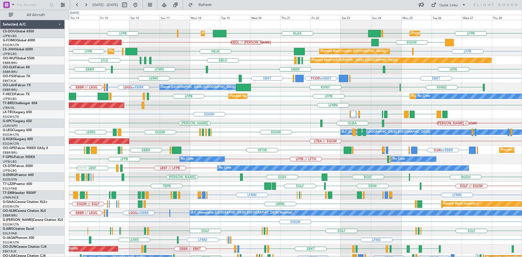
scroll to position [0, 0]
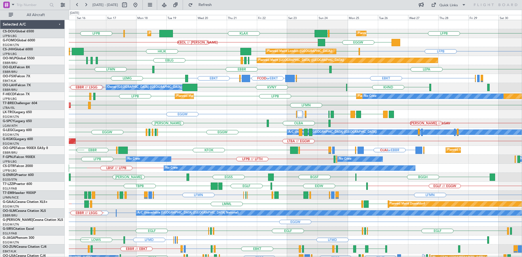
click at [205, 153] on div "OJAI or EBBR EGLF or [GEOGRAPHIC_DATA] EBLG or EBBR LIRA or EBBR EBBR // EGLF […" at bounding box center [295, 150] width 453 height 9
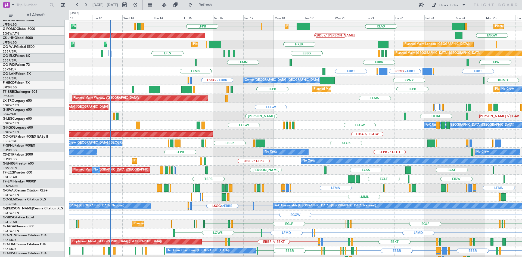
scroll to position [7, 0]
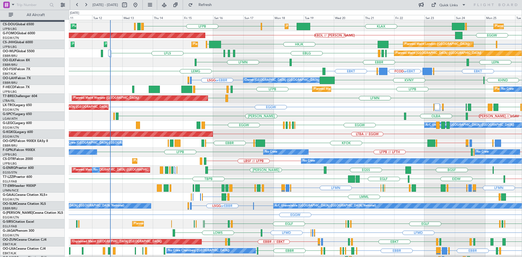
click at [242, 111] on div "LGTS LGIR or LGTS EGFF or EGGW EGGW LFMN LGAV Unplanned Maint [GEOGRAPHIC_DATA]…" at bounding box center [295, 107] width 453 height 9
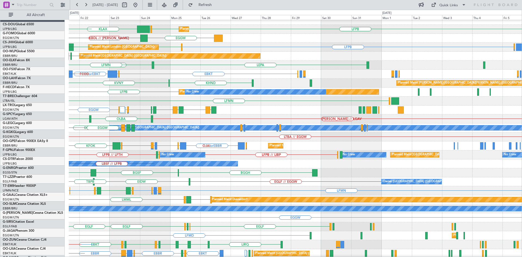
scroll to position [4, 0]
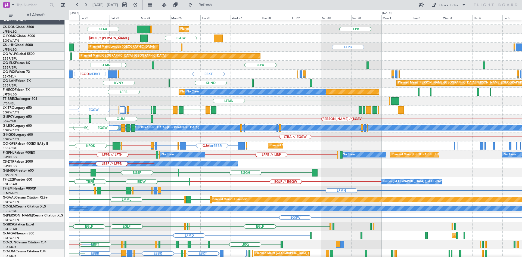
click at [79, 82] on div "KHND KVNY Planned [GEOGRAPHIC_DATA][PERSON_NAME]-[GEOGRAPHIC_DATA][PERSON_NAME]…" at bounding box center [295, 83] width 453 height 9
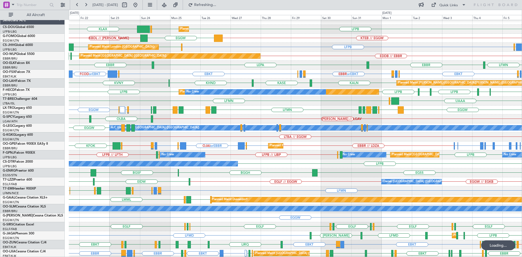
click at [0, 47] on div "Planned Maint [GEOGRAPHIC_DATA] ([GEOGRAPHIC_DATA]) LFPB LFPB EGGW KLAX Planned…" at bounding box center [261, 133] width 522 height 247
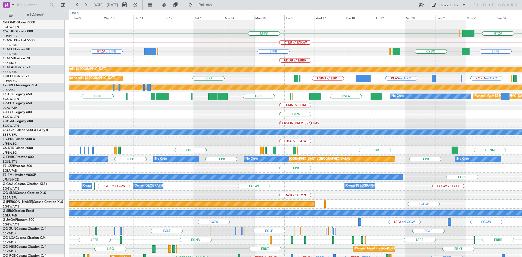
scroll to position [0, 0]
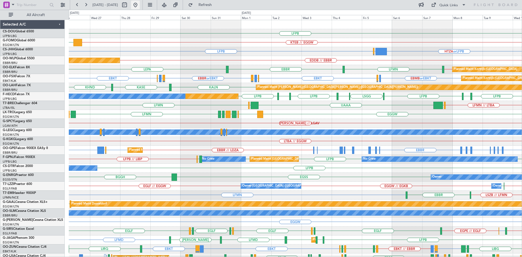
click at [140, 4] on button at bounding box center [135, 5] width 9 height 9
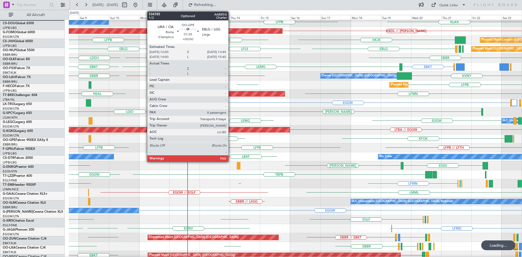
scroll to position [11, 0]
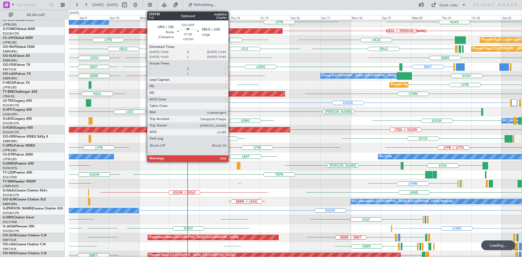
click at [128, 154] on div "No Crew LBSF No Crew" at bounding box center [295, 156] width 453 height 9
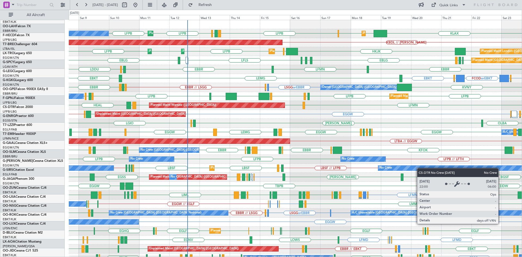
scroll to position [0, 0]
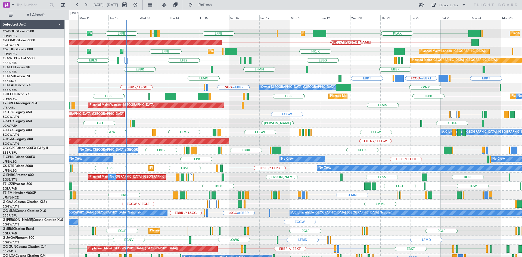
click at [378, 125] on div "[PERSON_NAME] LGIO LGKR" at bounding box center [295, 123] width 453 height 9
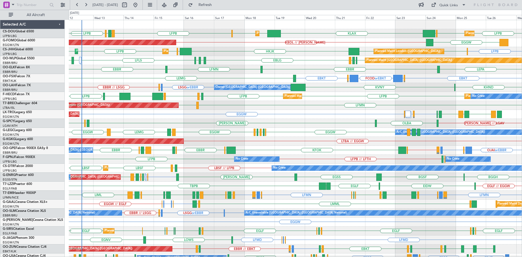
click at [363, 130] on div "EGGW [GEOGRAPHIC_DATA] [GEOGRAPHIC_DATA] [GEOGRAPHIC_DATA] [GEOGRAPHIC_DATA] EG…" at bounding box center [295, 132] width 453 height 9
click at [217, 4] on span "Refresh" at bounding box center [205, 5] width 23 height 4
click at [217, 3] on span "Refresh" at bounding box center [205, 5] width 23 height 4
click at [217, 5] on span "Refresh" at bounding box center [205, 5] width 23 height 4
click at [215, 6] on span "Refresh" at bounding box center [205, 5] width 23 height 4
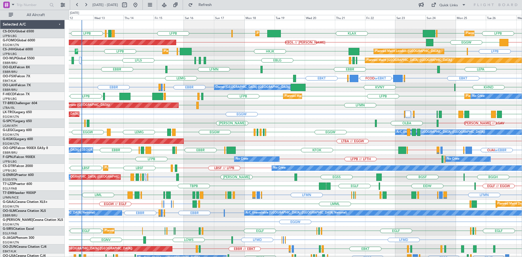
drag, startPoint x: 213, startPoint y: 4, endPoint x: 239, endPoint y: 21, distance: 31.8
click at [213, 4] on span "Refresh" at bounding box center [205, 5] width 23 height 4
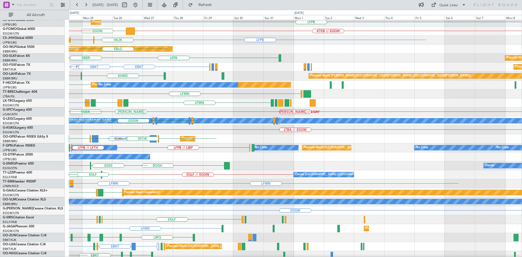
click at [0, 124] on div "LFPB LFPB Planned Maint [GEOGRAPHIC_DATA] ([GEOGRAPHIC_DATA]) EGGW KLAX KTEB //…" at bounding box center [261, 133] width 522 height 247
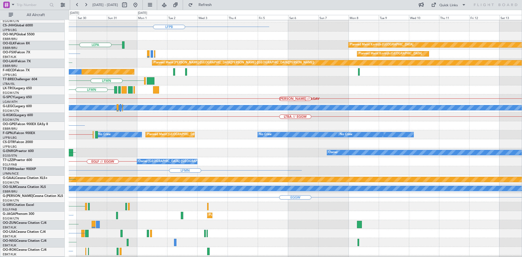
scroll to position [25, 0]
click at [156, 125] on div "Planned Maint Brussels (Brussels National) OJAI or EBBR" at bounding box center [295, 125] width 453 height 9
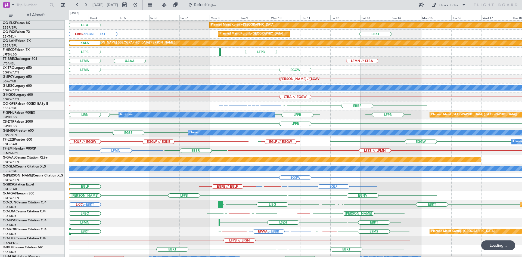
click at [194, 153] on div "LFMN LSZB // LFMN EBBR" at bounding box center [295, 150] width 453 height 9
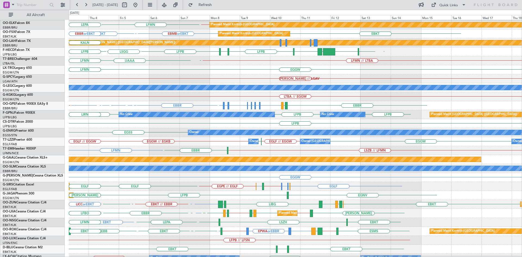
scroll to position [59, 0]
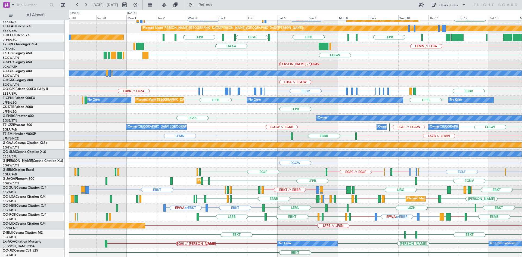
click at [432, 237] on div "EBBR EBBR // EBKT LFMN Planned Maint Kortrijk-Wevelgem EBKT EBMB or EBKT LSZH o…" at bounding box center [295, 109] width 453 height 296
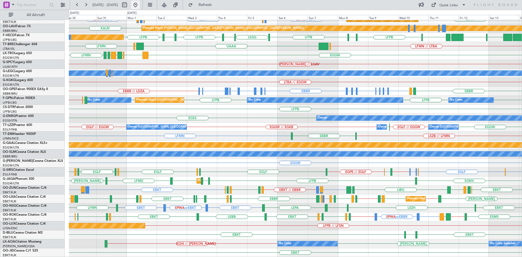
click at [140, 4] on button at bounding box center [135, 5] width 9 height 9
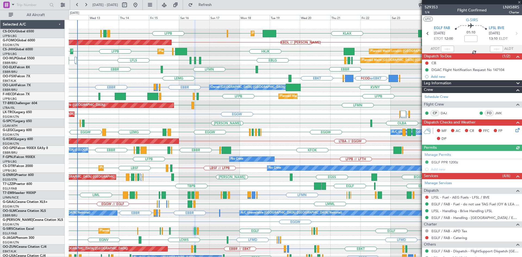
click at [329, 151] on div "OJAI or EBBR EGLF or EBBR EBLG or EBBR LIRA or EBBR EBBR // EGLF EGLF KFOK EGLF…" at bounding box center [295, 150] width 453 height 9
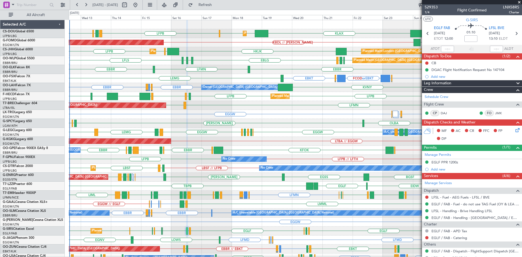
click at [519, 3] on span at bounding box center [518, 2] width 5 height 5
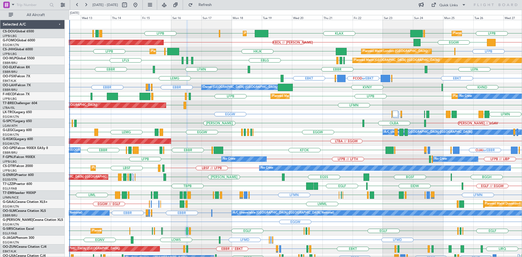
type input "0"
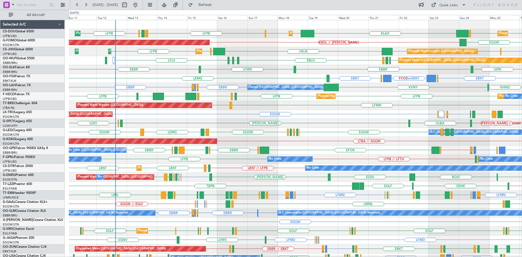
click at [291, 138] on div "LFPB EGGW KLAX EGGW EGGW LFPB LPFR EGGD LFPB Planned Maint Paris (Le Bourget) P…" at bounding box center [295, 168] width 453 height 296
click at [217, 5] on span "Refresh" at bounding box center [205, 5] width 23 height 4
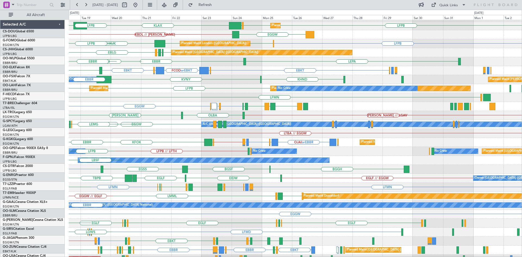
scroll to position [8, 0]
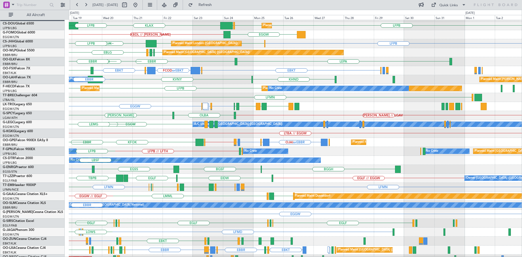
click at [161, 114] on div "HEMM HEMM // LGAV OLBA" at bounding box center [295, 115] width 453 height 9
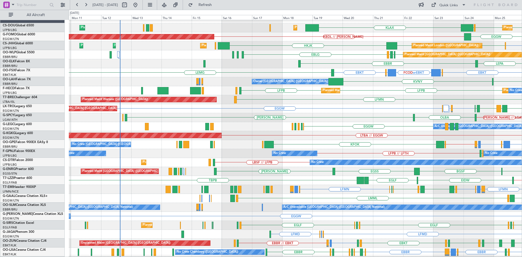
scroll to position [5, 0]
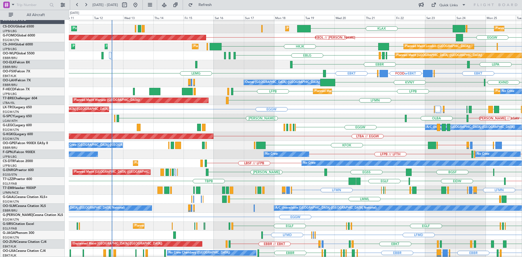
click at [383, 125] on div "EGGW A/C Unavailable London (Luton)" at bounding box center [295, 127] width 453 height 9
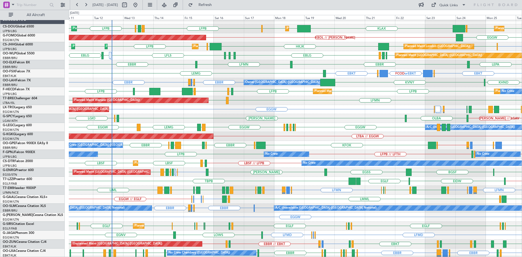
scroll to position [0, 0]
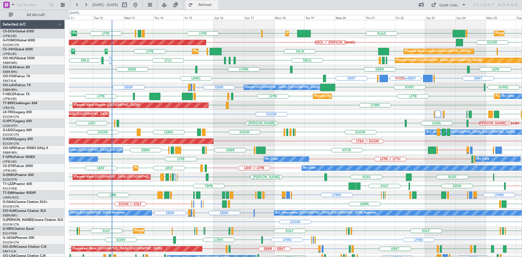
click at [206, 6] on button "Refresh" at bounding box center [202, 5] width 33 height 9
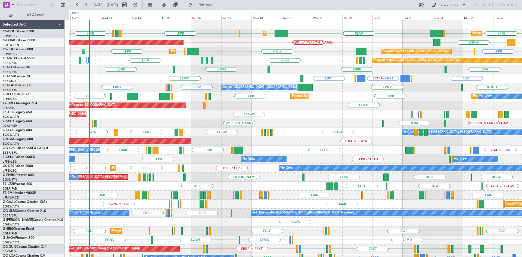
click at [267, 124] on div "OLBA HEMM HEMM // LGAV LGKR LGIO" at bounding box center [295, 123] width 453 height 9
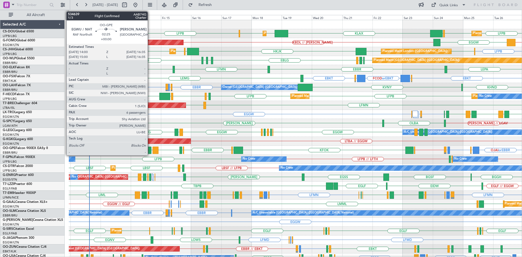
click at [150, 149] on div at bounding box center [149, 149] width 3 height 7
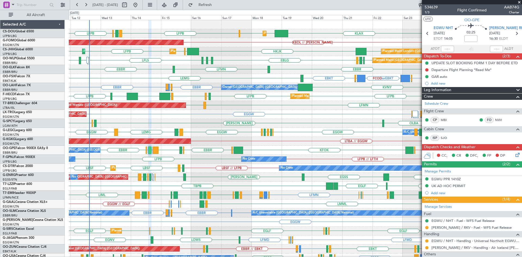
click at [520, 1] on span at bounding box center [518, 2] width 5 height 5
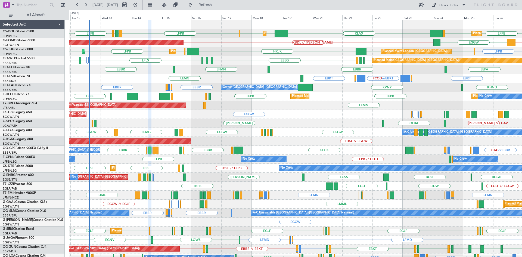
type input "0"
click at [214, 3] on button "Refresh" at bounding box center [202, 5] width 33 height 9
click at [217, 7] on span "Refresh" at bounding box center [205, 5] width 23 height 4
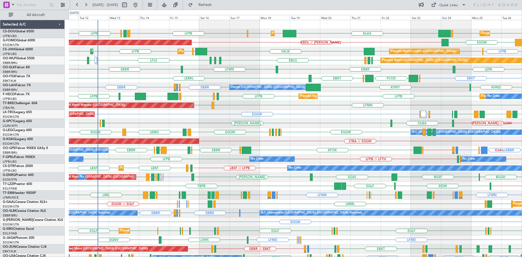
click at [373, 114] on div "EGGW LGTS LGIR or LGTS EGFF or EGGW LFMN LLBG LFMN LLBG LFMN LGAV Unplanned Mai…" at bounding box center [295, 114] width 453 height 9
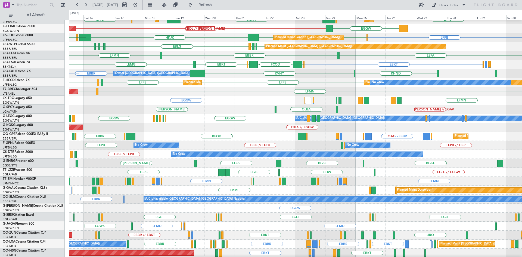
scroll to position [9, 0]
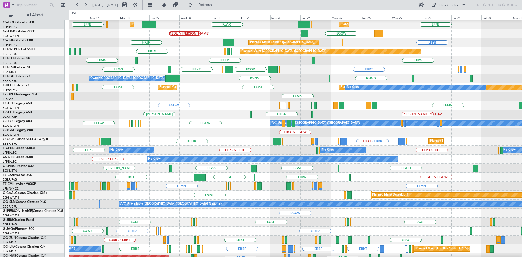
click at [242, 130] on div "LTBA // EGGW AOG Maint Istanbul (Ataturk)" at bounding box center [295, 132] width 453 height 9
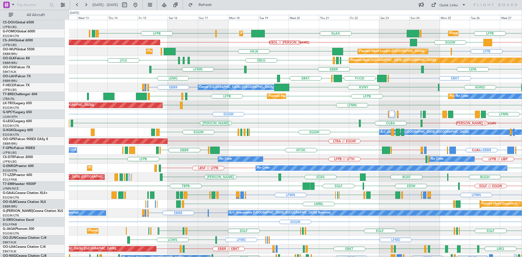
scroll to position [0, 0]
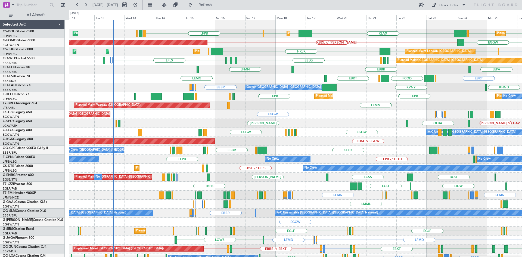
click at [347, 129] on div "Planned Maint London (Luton) Planned Maint Paris (Le Bourget) KLAX EGGW EGGW LF…" at bounding box center [295, 168] width 453 height 296
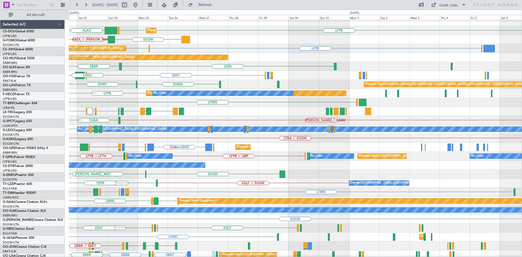
click at [0, 131] on div "LFPB LFPB EGGW KLAX Planned Maint Paris (Le Bourget) EGGW KBDL // KACK LFPB EGK…" at bounding box center [261, 133] width 522 height 247
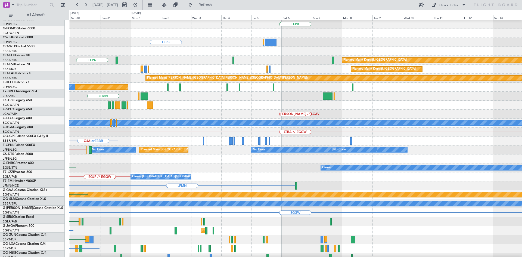
click at [25, 143] on div "LFPB EGGW LFPB Planned Maint Berlin (Brandenburg) LEPA Planned Maint Kortrijk-W…" at bounding box center [261, 133] width 522 height 247
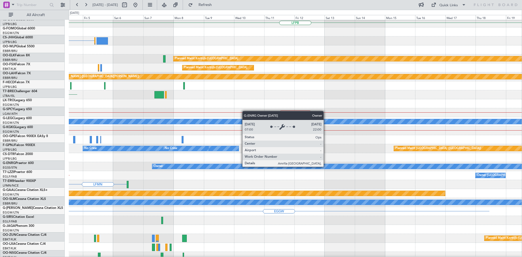
scroll to position [12, 0]
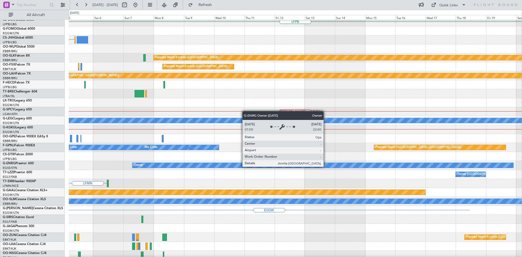
click at [184, 167] on div "Owner" at bounding box center [322, 165] width 381 height 5
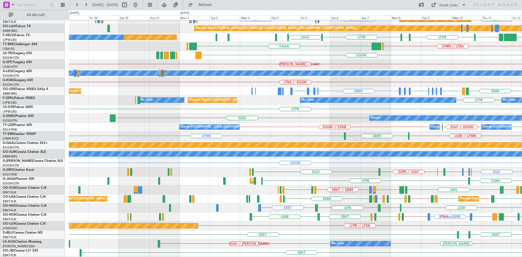
scroll to position [59, 0]
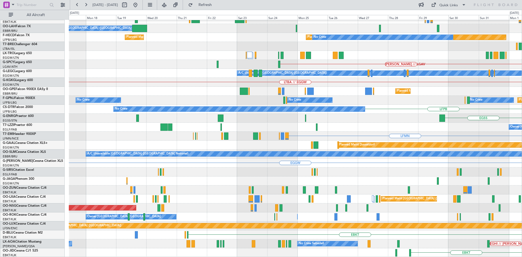
click at [522, 159] on html "05 Sep 2025 - 20 Sep 2025 Refresh Quick Links All Aircraft LFMN EBKT Owner Brus…" at bounding box center [261, 128] width 522 height 257
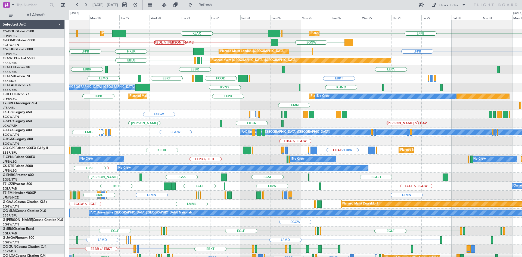
click at [204, 126] on div "LFPB LFPB EGGW LFPB KLAX EGGW EGGW Planned Maint Paris (Le Bourget) Planned Mai…" at bounding box center [295, 168] width 453 height 296
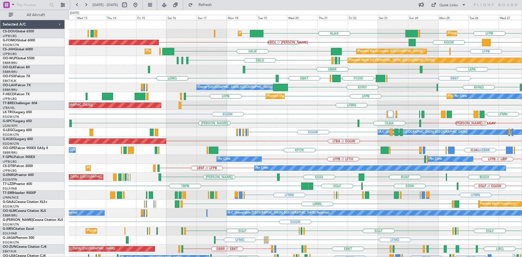
click at [470, 89] on div "Owner Brussels (Brussels National) KASE KHND KVNY KALN" at bounding box center [295, 87] width 453 height 9
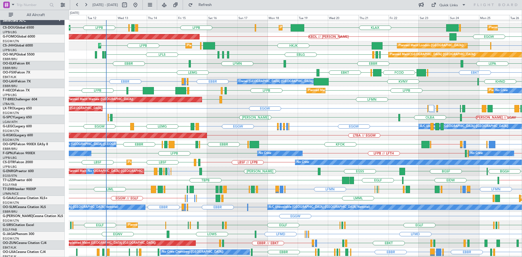
scroll to position [6, 0]
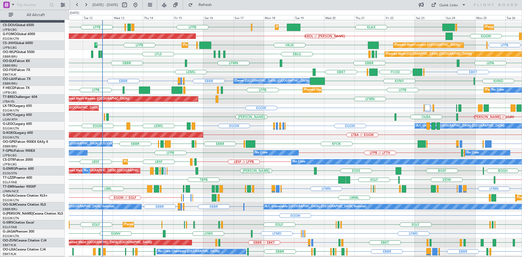
click at [319, 123] on div "A/C Unavailable London (Luton) EGGW EGLF or EGGW EGPE or EGGW EGLF or EGGW EGPE…" at bounding box center [295, 125] width 453 height 9
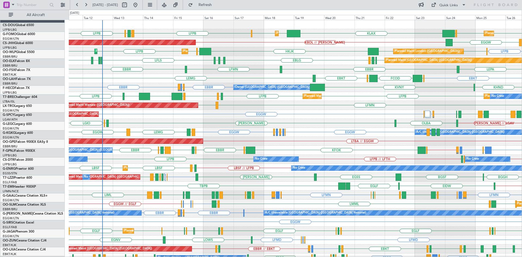
scroll to position [0, 0]
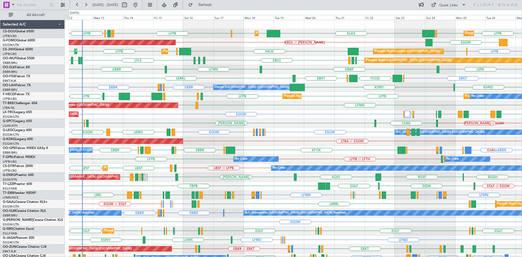
click at [360, 134] on div "EGGW EGLF or EGGW EGPE or EGGW EGLF or EGGW EGPE or EGGW EGGW LEMG EGGW LDDU A/…" at bounding box center [295, 132] width 453 height 9
click at [323, 119] on div "HEMM LGKR LGIO OLBA HEMM // LGAV" at bounding box center [295, 123] width 453 height 9
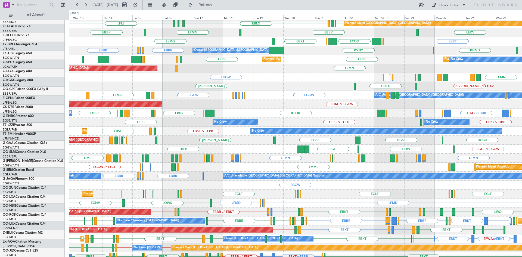
scroll to position [37, 0]
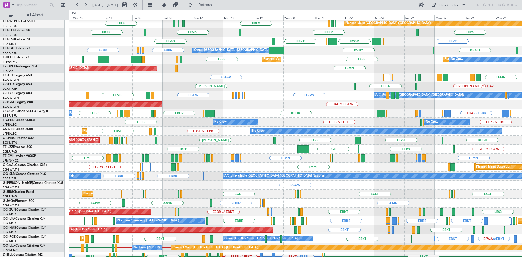
click at [333, 198] on div "EGLF EGLF EGLF EHGG EGHH EGLF LFSL EGLF EGBP EGSC EGSH EGWU EGLF EGHH EHGG Plan…" at bounding box center [295, 193] width 453 height 9
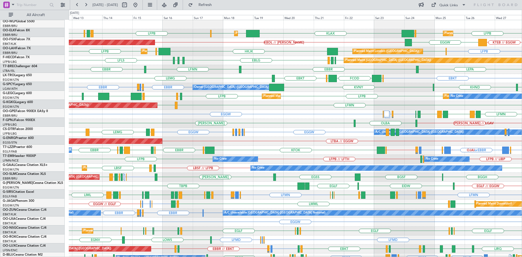
scroll to position [0, 0]
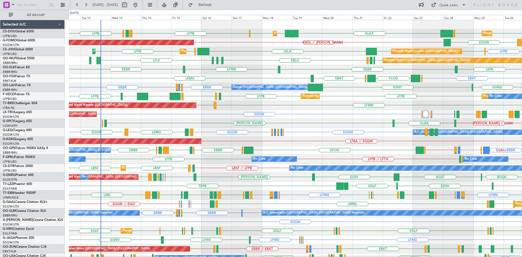
click at [182, 126] on div "OLBA HEMM HEMM // LGAV" at bounding box center [295, 123] width 453 height 9
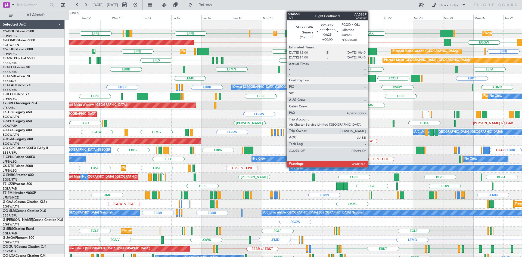
click at [370, 77] on div at bounding box center [371, 78] width 8 height 7
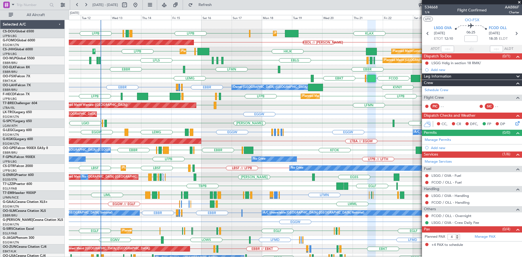
click at [519, 2] on span at bounding box center [518, 2] width 5 height 5
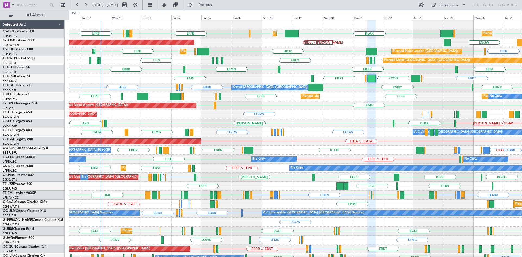
type input "0"
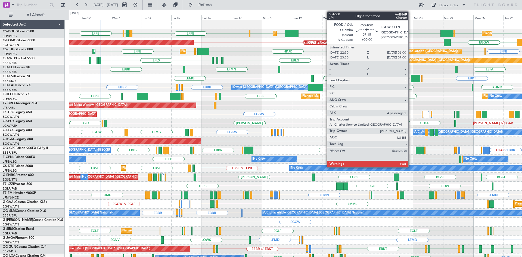
click at [411, 78] on div at bounding box center [416, 78] width 10 height 7
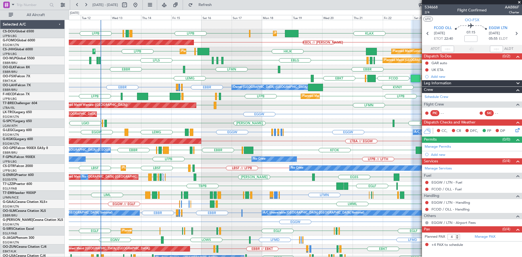
click at [519, 3] on span at bounding box center [518, 2] width 5 height 5
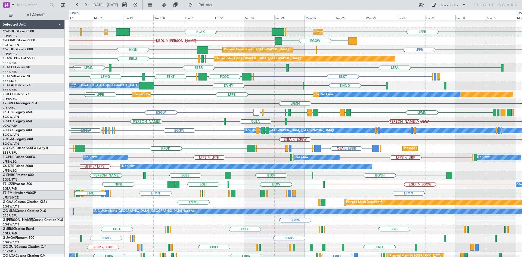
scroll to position [2, 0]
click at [211, 126] on div "HEMM // LGAV OLBA HEMM" at bounding box center [295, 121] width 453 height 9
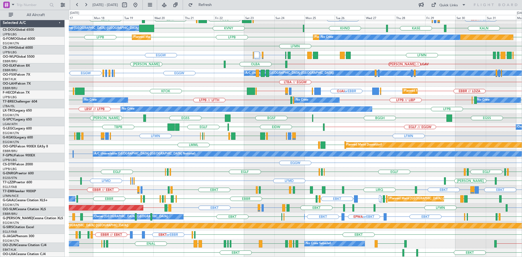
scroll to position [59, 0]
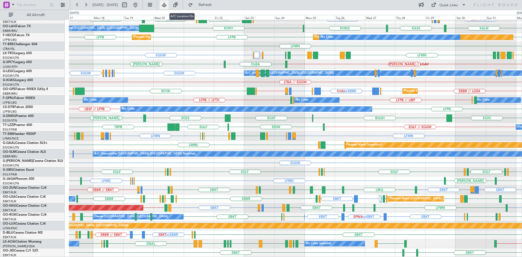
click at [169, 6] on button at bounding box center [164, 5] width 9 height 9
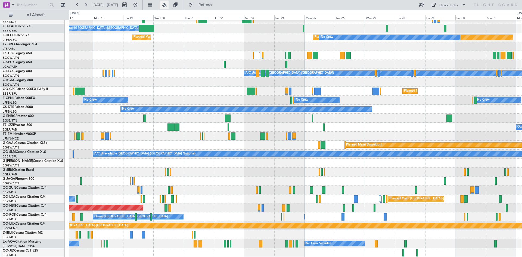
click at [169, 6] on button at bounding box center [164, 5] width 9 height 9
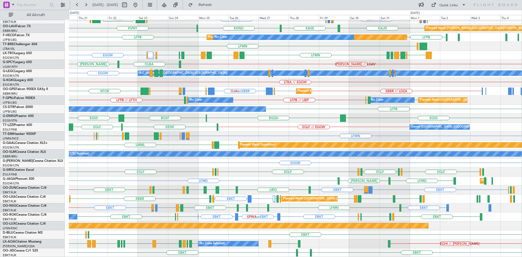
click at [310, 213] on div "EBBR LEPA EBBR Planned Maint Kortrijk-Wevelgem LFMN EBBR or EBKT EBKT EBBR or E…" at bounding box center [295, 109] width 453 height 296
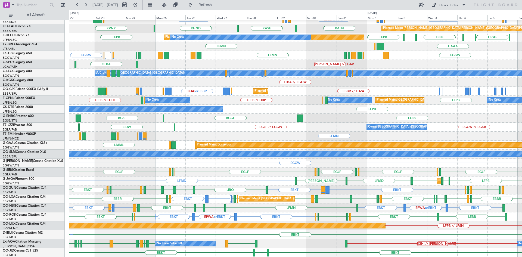
click at [364, 213] on div "LFMN EBBR LEPA EBBR Planned Maint Kortrijk-Wevelgem EBKT EBBR or EBKT EBKT EBBR…" at bounding box center [295, 109] width 453 height 296
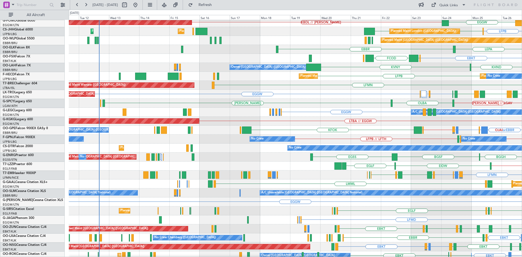
scroll to position [20, 0]
click at [522, 117] on html "22 Aug 2025 - 06 Sep 2025 Refresh Quick Links All Aircraft Planned Maint Paris …" at bounding box center [261, 128] width 522 height 257
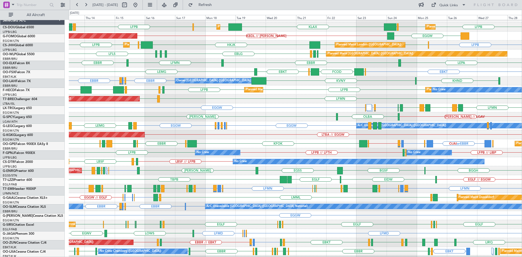
scroll to position [7, 0]
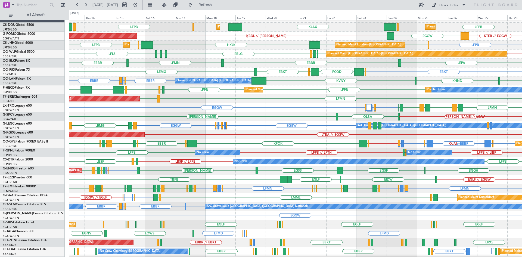
click at [333, 118] on div "HEMM // LGAV OLBA HEMM" at bounding box center [295, 116] width 453 height 9
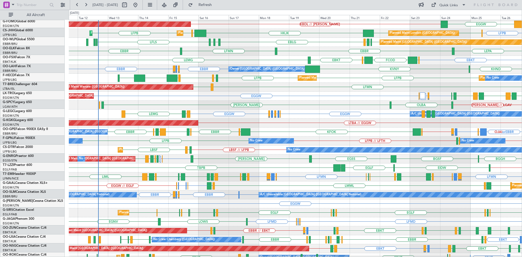
scroll to position [18, 0]
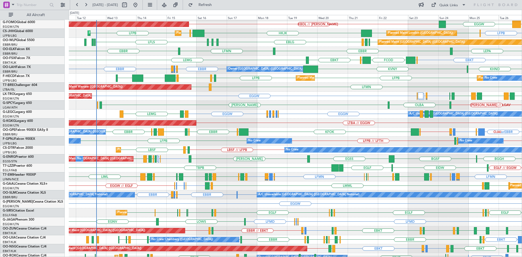
click at [304, 115] on div "A/C Unavailable London (Luton) EGGW EGLF or EGGW EGPE or EGGW EGLF or EGGW EGPE…" at bounding box center [295, 114] width 453 height 9
